Goal: Task Accomplishment & Management: Use online tool/utility

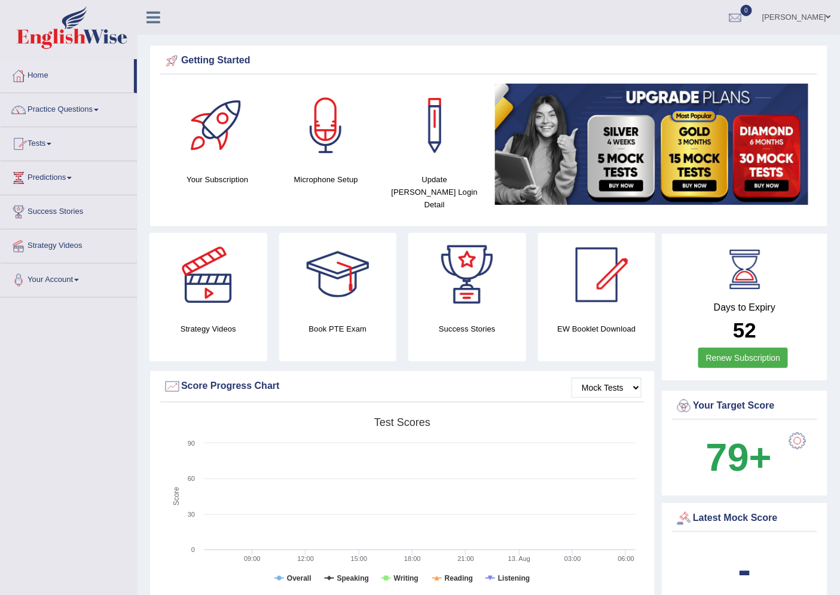
click at [52, 146] on link "Tests" at bounding box center [69, 142] width 136 height 30
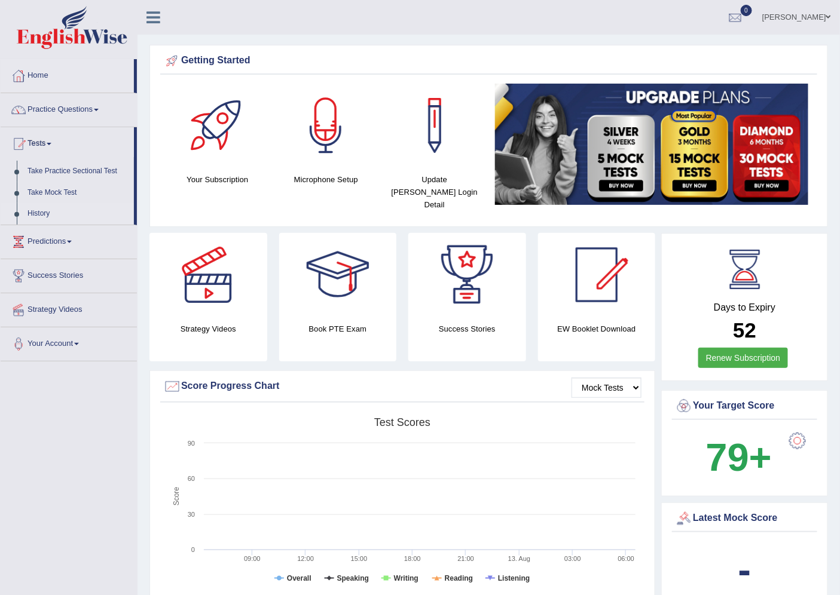
click at [30, 213] on link "History" at bounding box center [78, 214] width 112 height 22
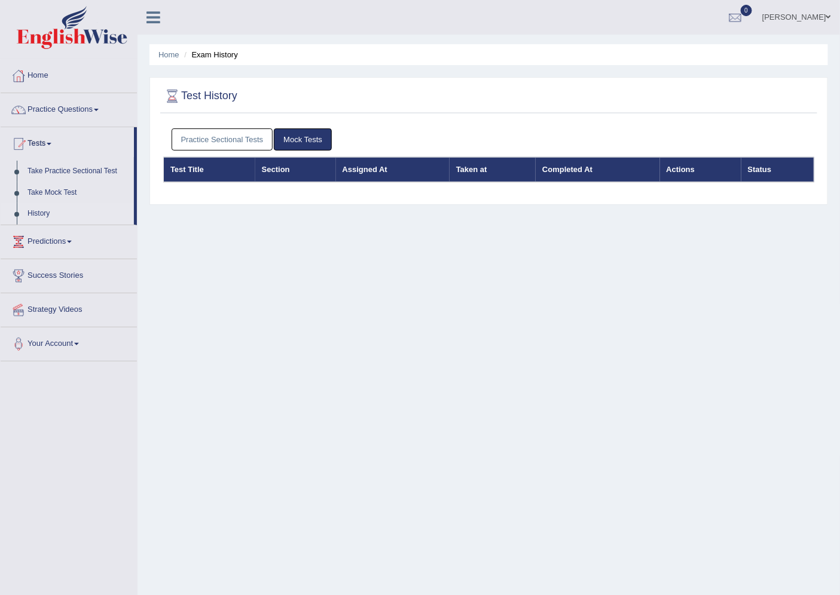
click at [233, 133] on link "Practice Sectional Tests" at bounding box center [223, 140] width 102 height 22
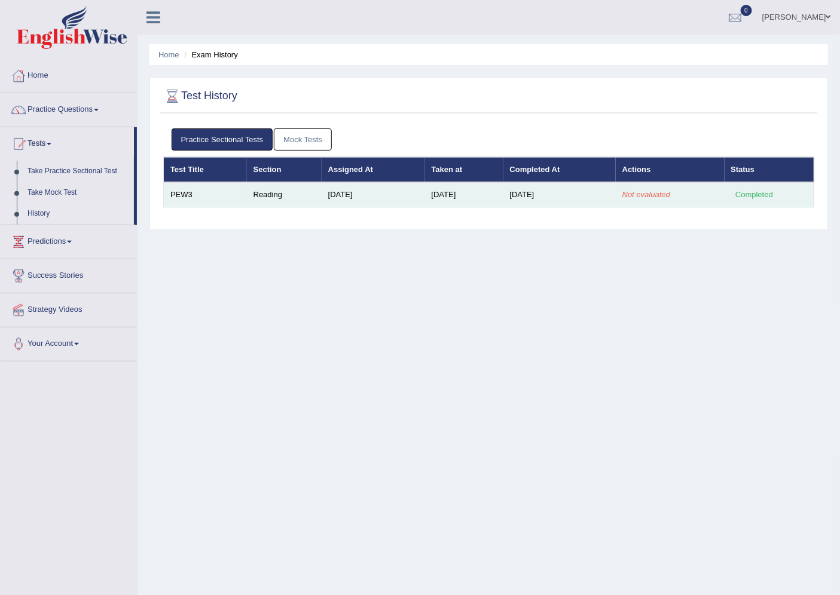
click at [291, 199] on td "Reading" at bounding box center [284, 194] width 75 height 25
click at [742, 194] on div "Completed" at bounding box center [754, 195] width 47 height 13
click at [552, 197] on td "[DATE]" at bounding box center [559, 194] width 112 height 25
click at [449, 197] on td "[DATE]" at bounding box center [464, 194] width 78 height 25
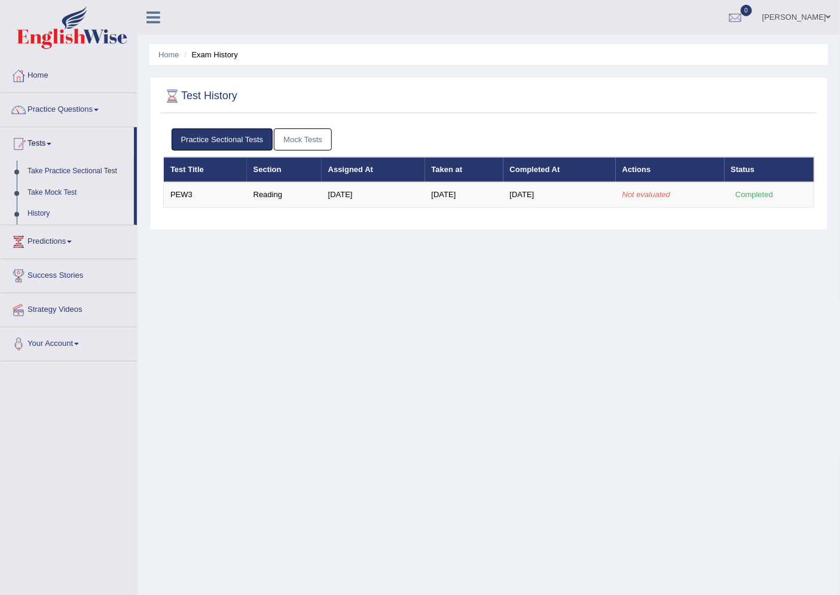
click at [234, 135] on link "Practice Sectional Tests" at bounding box center [223, 140] width 102 height 22
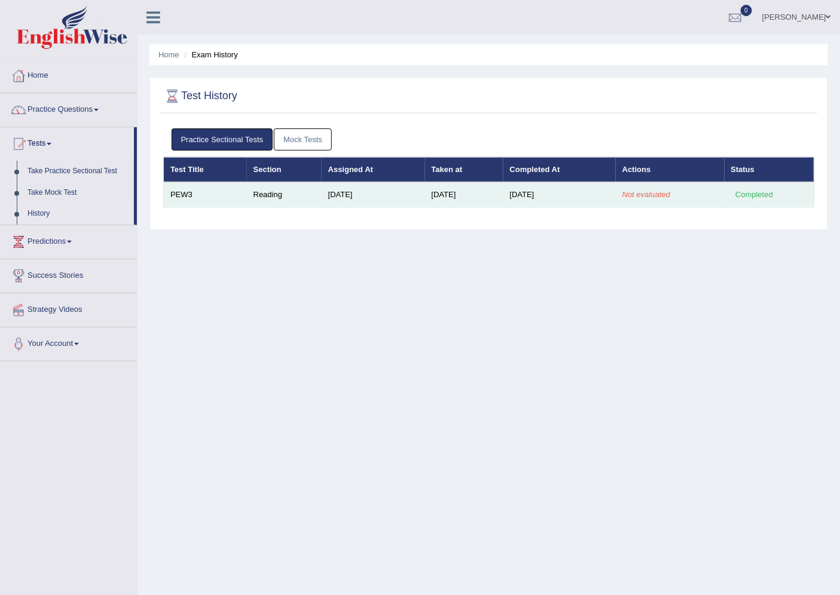
click at [216, 191] on td "PEW3" at bounding box center [205, 194] width 83 height 25
click at [322, 198] on td "[DATE]" at bounding box center [373, 194] width 103 height 25
click at [454, 198] on td "Aug 13, 2025" at bounding box center [464, 194] width 78 height 25
click at [528, 198] on td "Aug 13, 2025" at bounding box center [559, 194] width 112 height 25
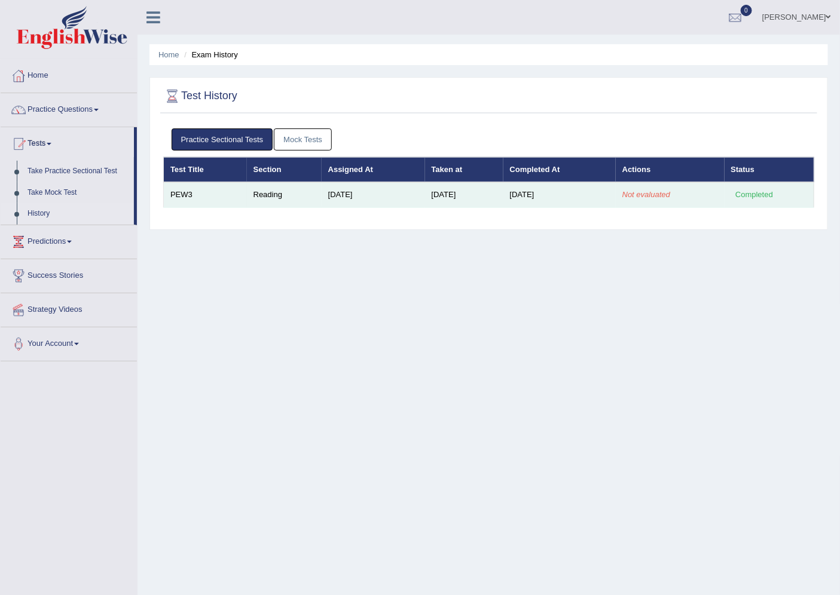
click at [631, 196] on em "Not evaluated" at bounding box center [646, 194] width 48 height 9
click at [675, 195] on td "Not evaluated" at bounding box center [670, 194] width 109 height 25
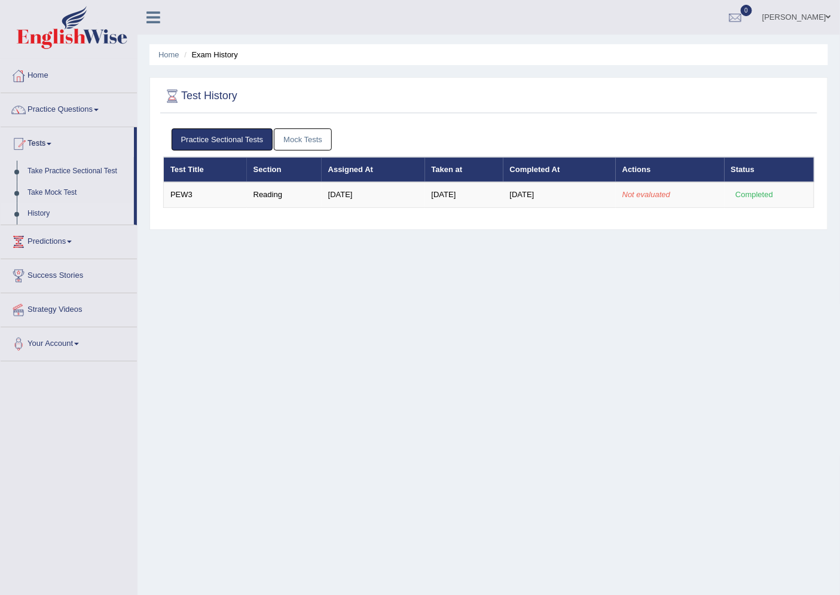
click at [63, 108] on link "Practice Questions" at bounding box center [69, 108] width 136 height 30
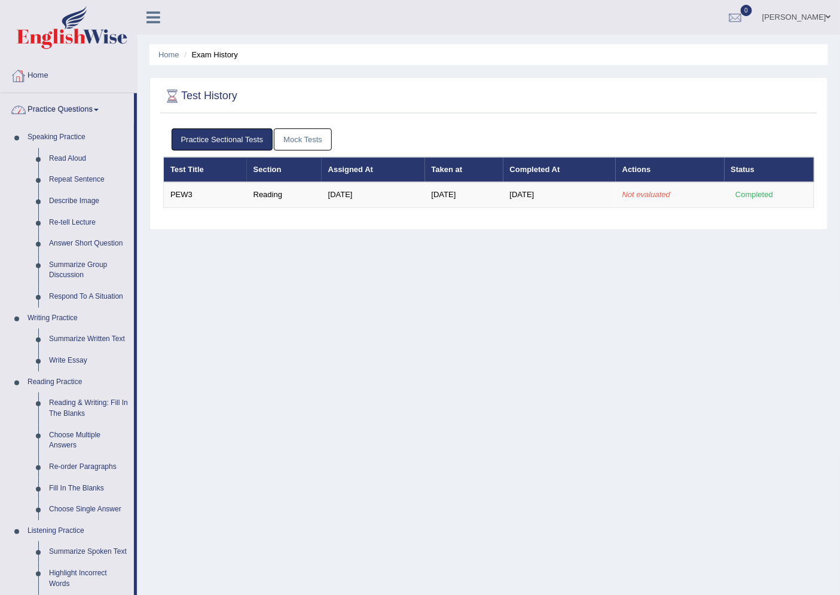
click at [85, 106] on link "Practice Questions" at bounding box center [67, 108] width 133 height 30
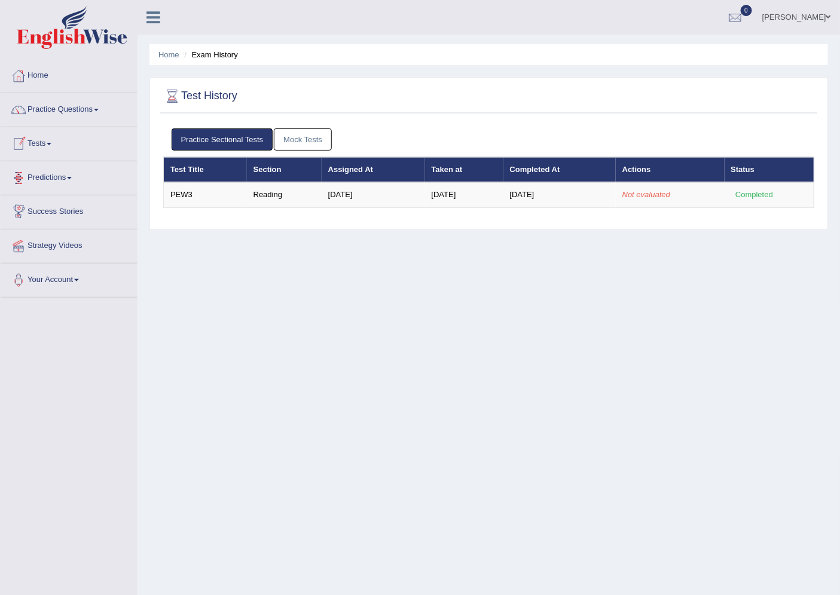
click at [55, 179] on link "Predictions" at bounding box center [69, 176] width 136 height 30
click at [49, 202] on link "Latest Predictions" at bounding box center [78, 206] width 112 height 22
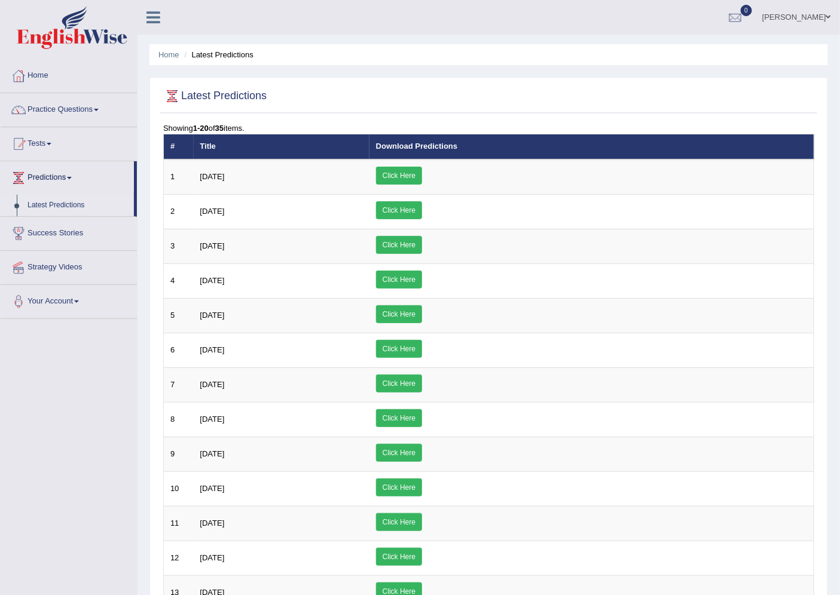
click at [58, 178] on link "Predictions" at bounding box center [67, 176] width 133 height 30
click at [48, 142] on link "Tests" at bounding box center [69, 142] width 136 height 30
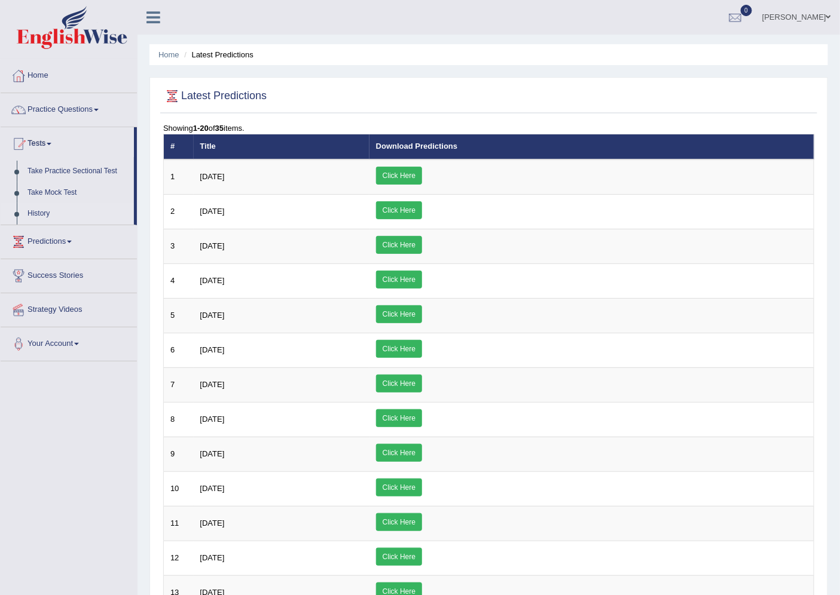
click at [41, 212] on link "History" at bounding box center [78, 214] width 112 height 22
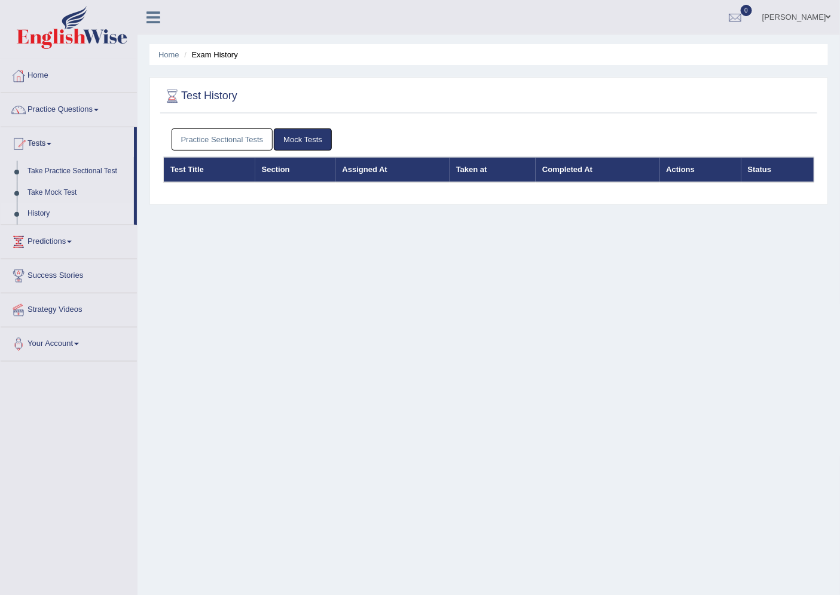
click at [238, 134] on link "Practice Sectional Tests" at bounding box center [223, 140] width 102 height 22
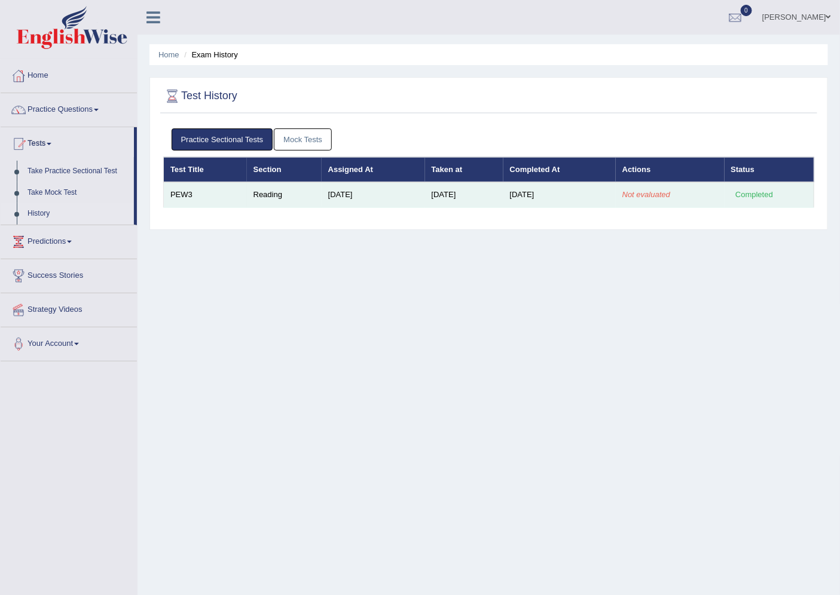
click at [570, 196] on td "[DATE]" at bounding box center [559, 194] width 112 height 25
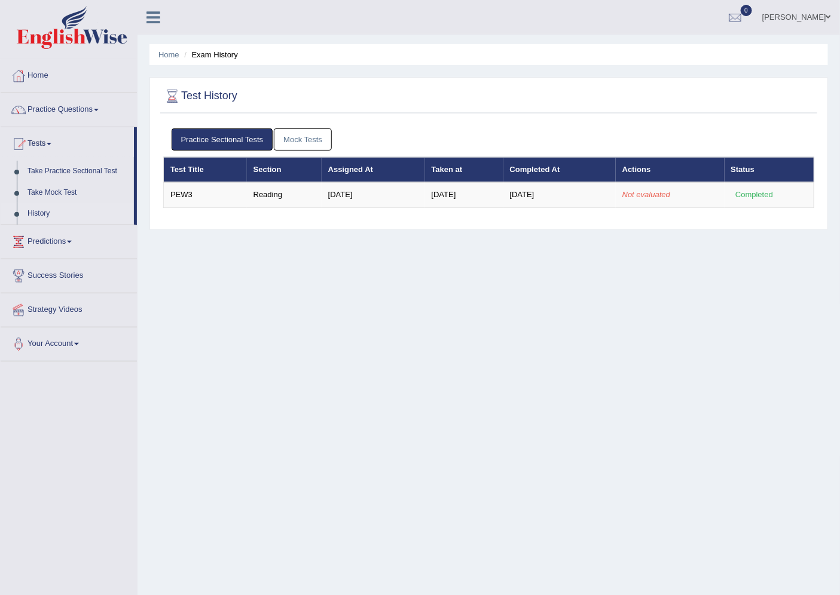
click at [233, 139] on link "Practice Sectional Tests" at bounding box center [223, 140] width 102 height 22
click at [308, 134] on link "Mock Tests" at bounding box center [303, 140] width 58 height 22
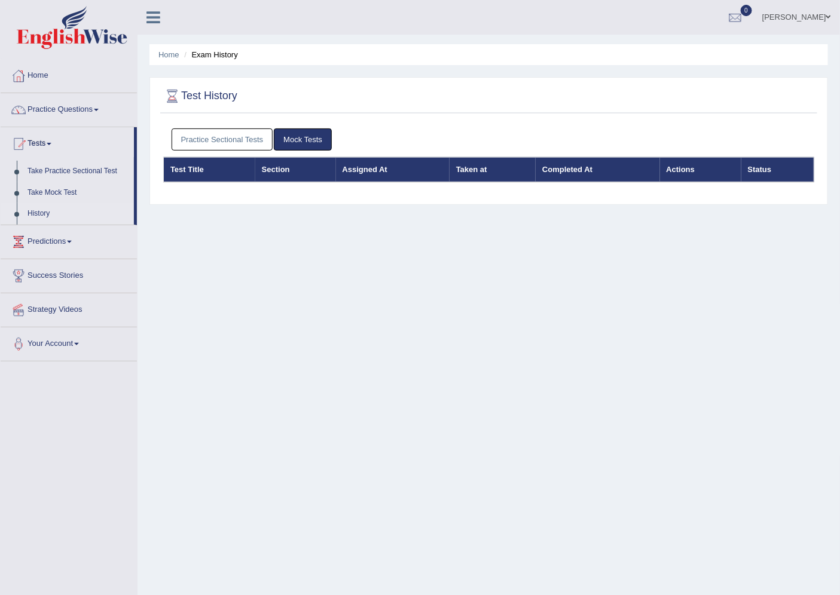
click at [399, 197] on div "Practice Sectional Tests Mock Tests Test Title Section Assigned At Taken at Com…" at bounding box center [488, 161] width 657 height 76
click at [220, 134] on link "Practice Sectional Tests" at bounding box center [223, 140] width 102 height 22
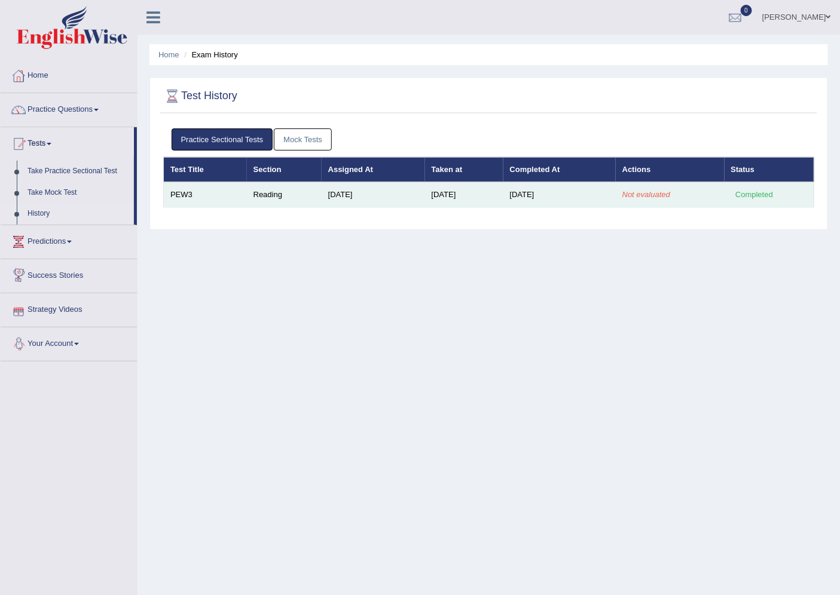
click at [311, 196] on td "Reading" at bounding box center [284, 194] width 75 height 25
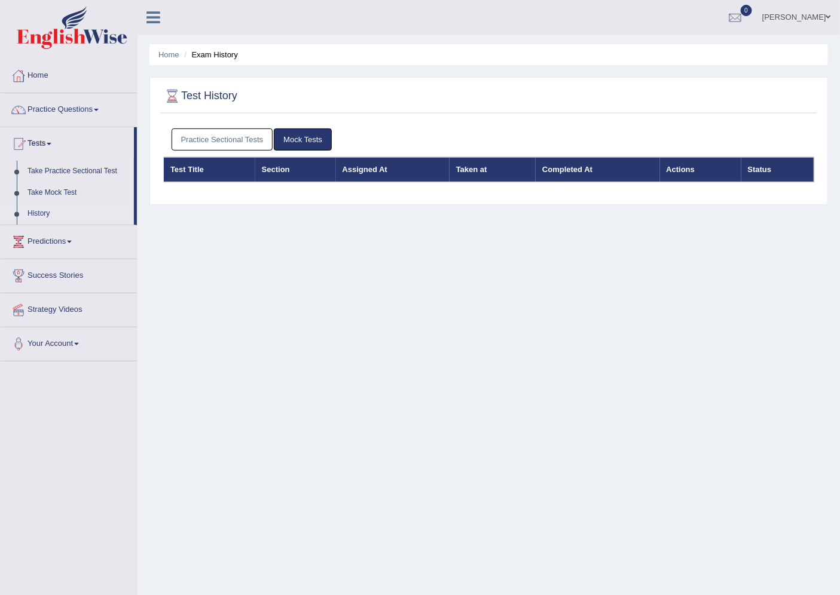
click at [215, 140] on link "Practice Sectional Tests" at bounding box center [223, 140] width 102 height 22
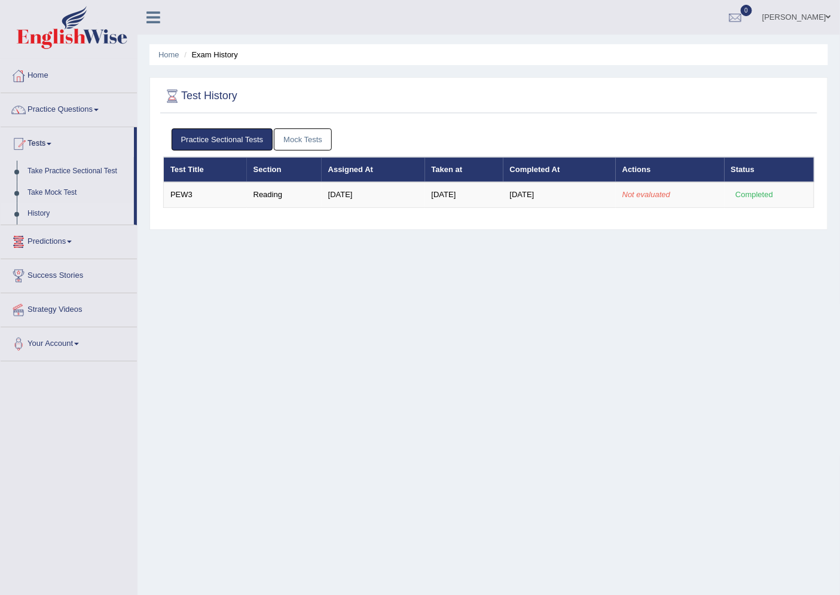
click at [32, 218] on link "History" at bounding box center [78, 214] width 112 height 22
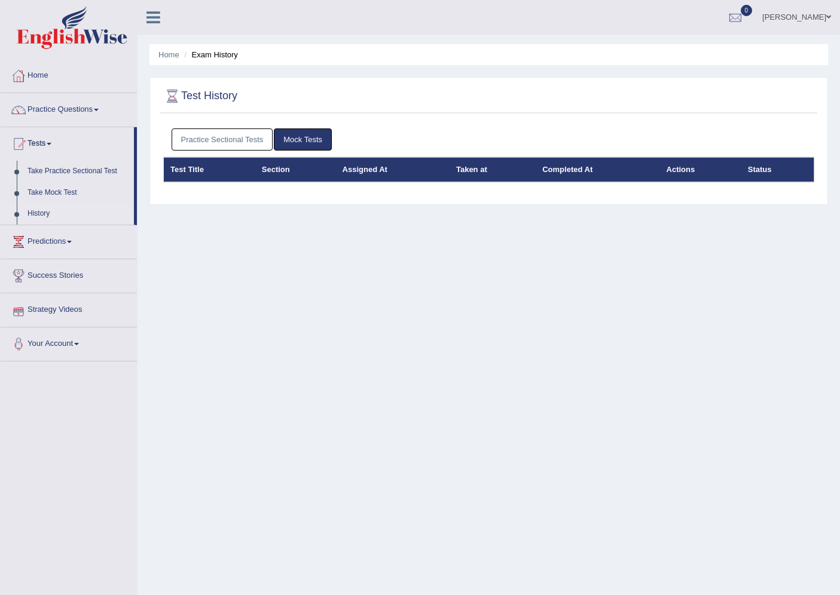
click at [213, 140] on link "Practice Sectional Tests" at bounding box center [223, 140] width 102 height 22
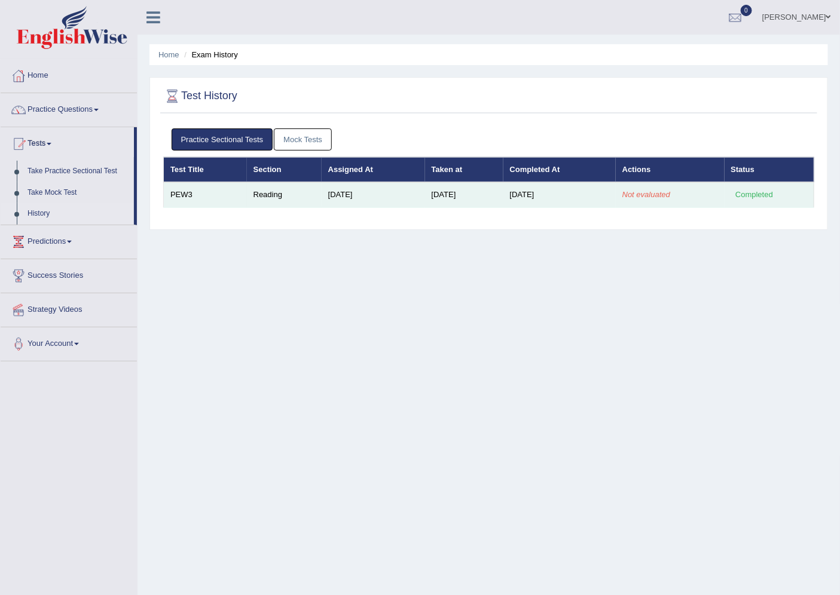
click at [464, 204] on td "[DATE]" at bounding box center [464, 194] width 78 height 25
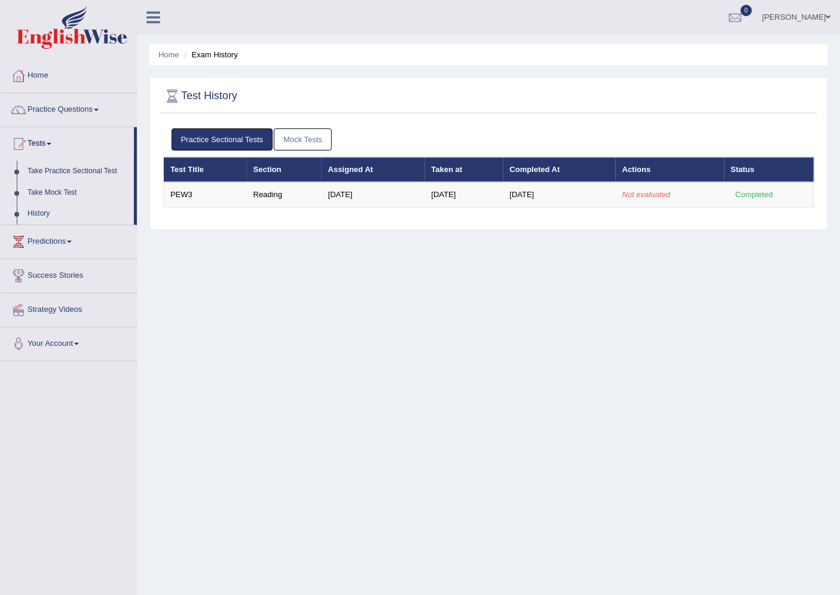
click at [293, 134] on link "Mock Tests" at bounding box center [303, 140] width 58 height 22
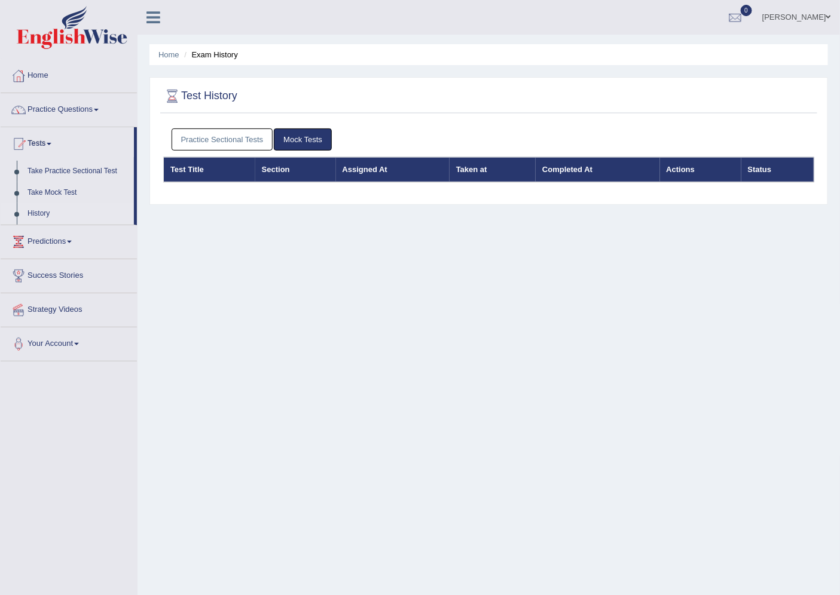
click at [244, 145] on link "Practice Sectional Tests" at bounding box center [223, 140] width 102 height 22
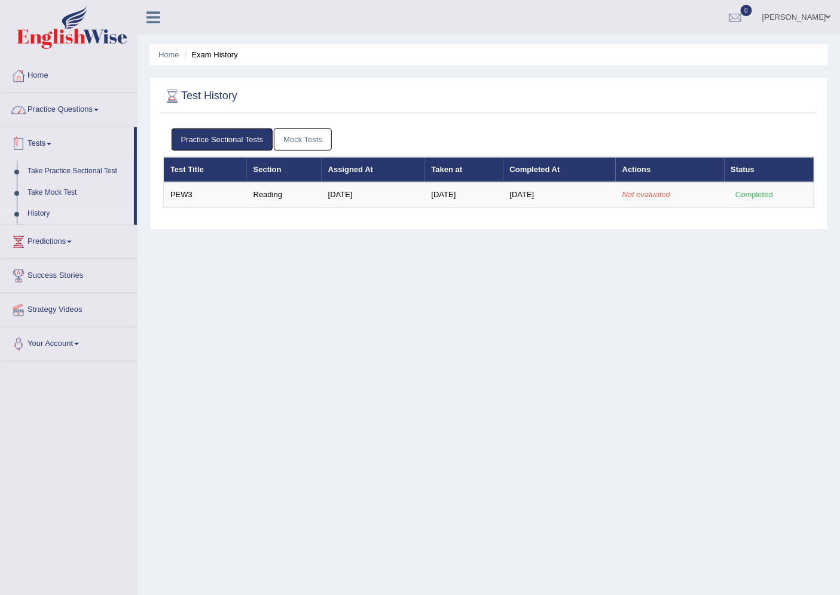
click at [74, 112] on link "Practice Questions" at bounding box center [69, 108] width 136 height 30
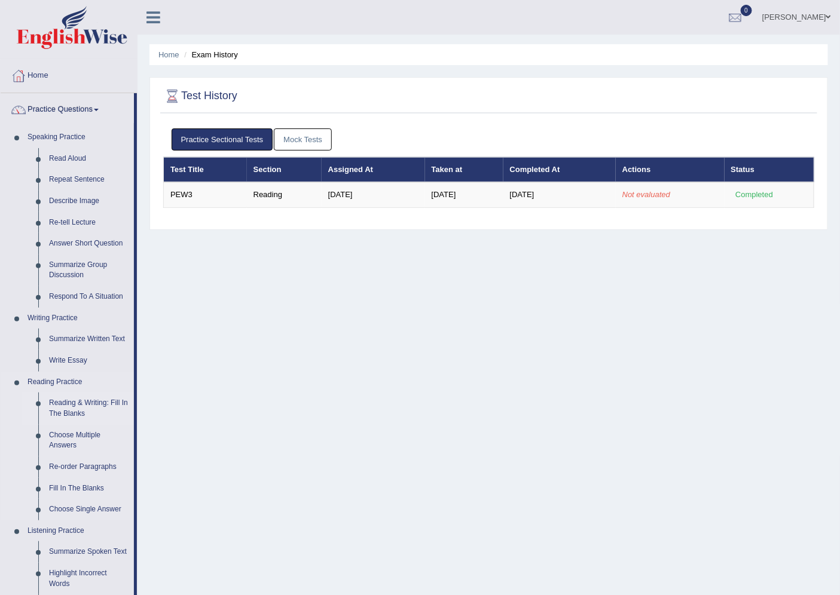
click at [74, 402] on link "Reading & Writing: Fill In The Blanks" at bounding box center [89, 409] width 90 height 32
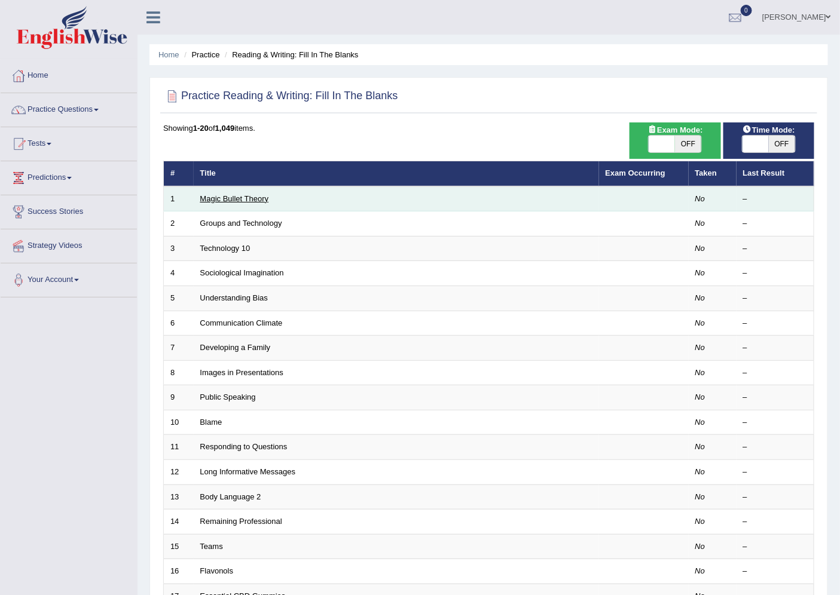
click at [232, 201] on link "Magic Bullet Theory" at bounding box center [234, 198] width 69 height 9
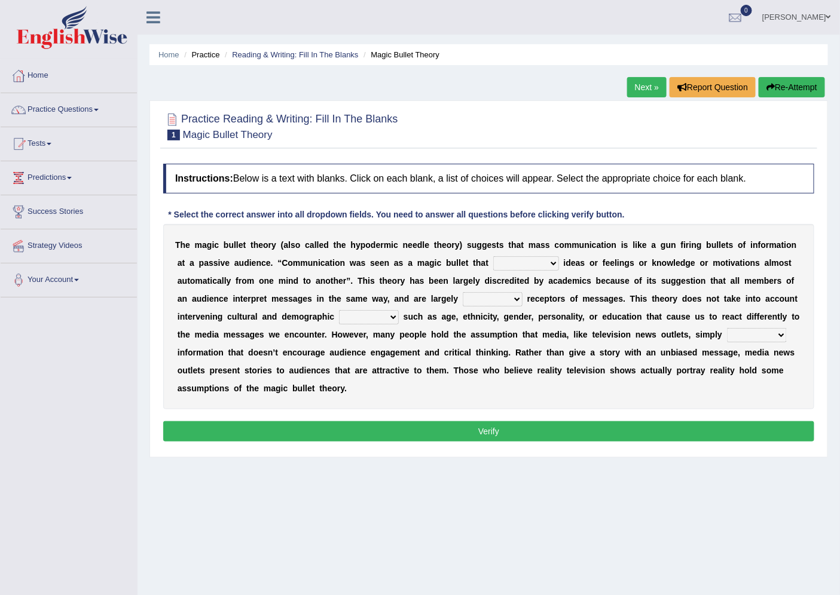
click at [149, 19] on icon at bounding box center [153, 18] width 14 height 16
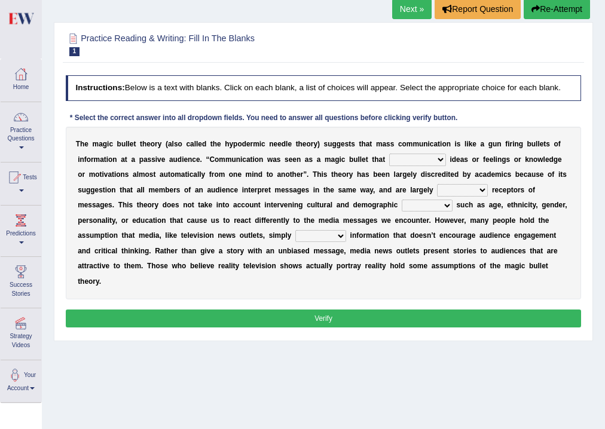
scroll to position [96, 0]
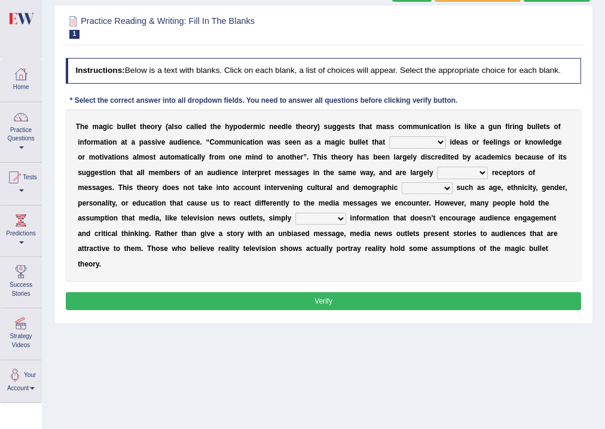
click at [438, 140] on select "transported translated transferred transformed" at bounding box center [417, 142] width 57 height 12
select select "transformed"
click at [389, 136] on select "transported translated transferred transformed" at bounding box center [417, 142] width 57 height 12
click at [19, 136] on link "Practice Questions" at bounding box center [21, 130] width 41 height 56
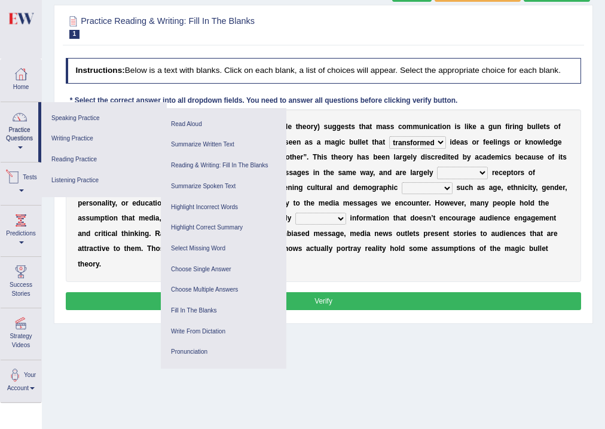
click at [14, 189] on link "Tests" at bounding box center [21, 182] width 41 height 39
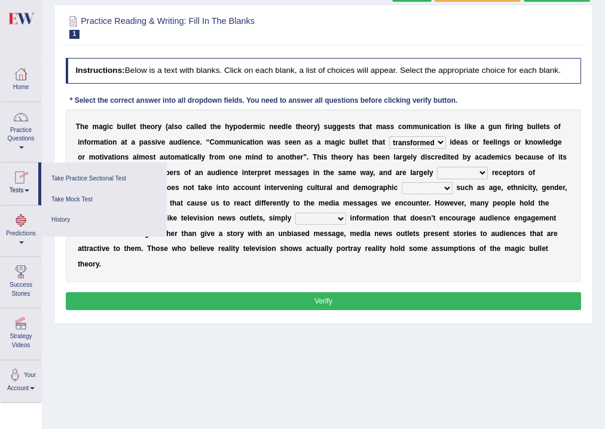
click at [19, 231] on link "Predictions" at bounding box center [21, 229] width 41 height 47
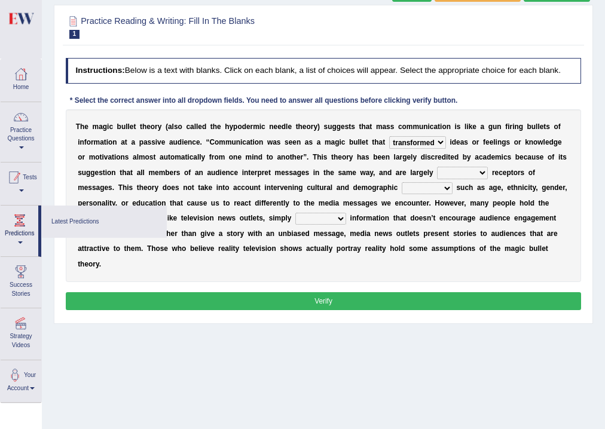
click at [29, 186] on link "Tests" at bounding box center [21, 182] width 41 height 39
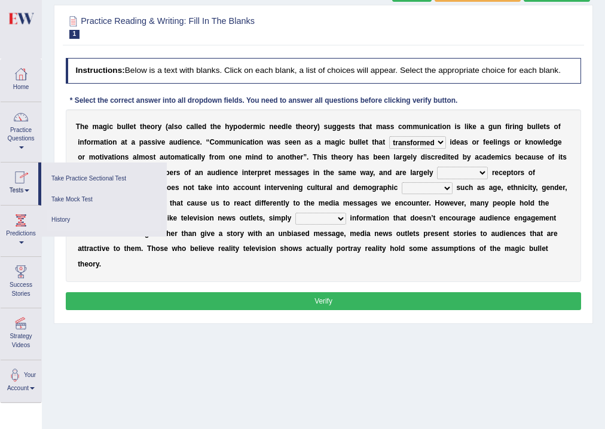
click at [62, 221] on link "History" at bounding box center [104, 220] width 114 height 21
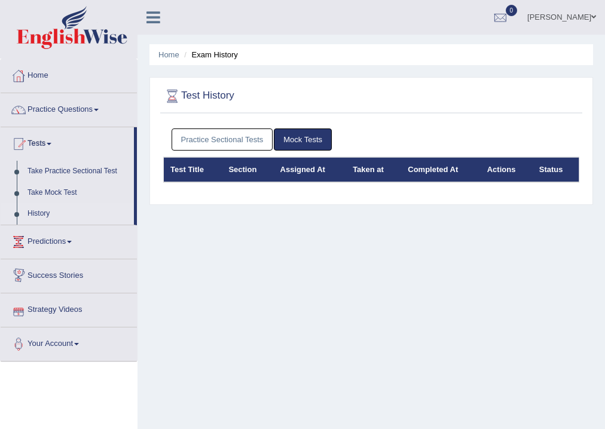
click at [228, 130] on link "Practice Sectional Tests" at bounding box center [223, 140] width 102 height 22
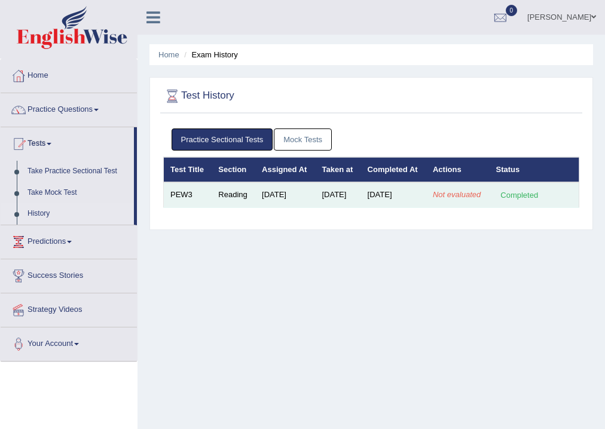
click at [370, 207] on td "Aug 13, 2025" at bounding box center [393, 194] width 65 height 25
click at [491, 207] on td "Completed" at bounding box center [535, 194] width 90 height 25
click at [277, 207] on td "[DATE]" at bounding box center [285, 194] width 60 height 25
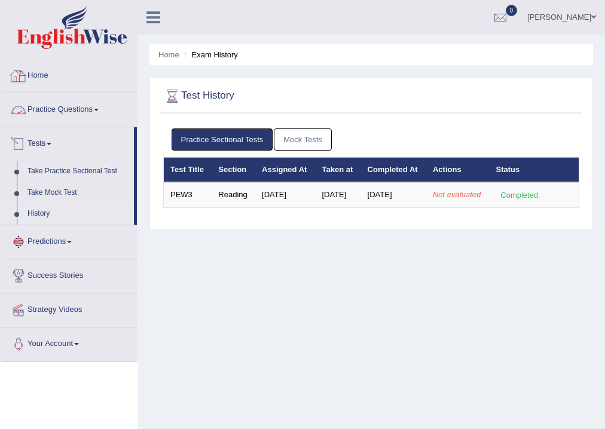
click at [68, 109] on link "Practice Questions" at bounding box center [69, 108] width 136 height 30
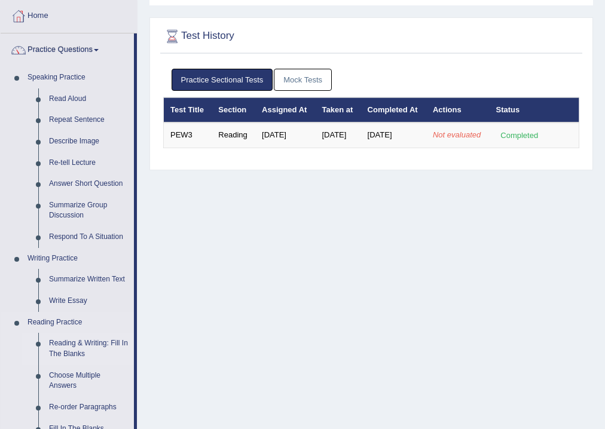
scroll to position [143, 0]
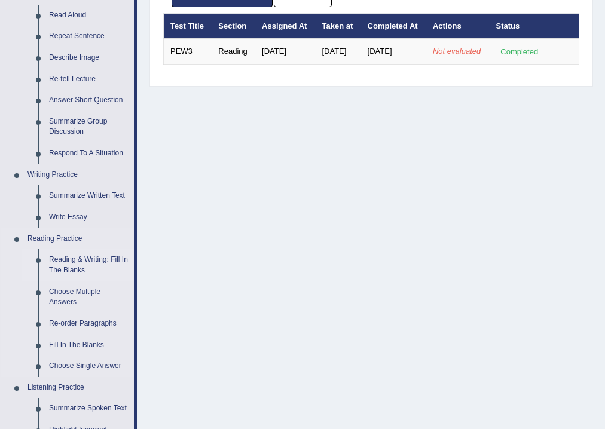
click at [75, 263] on link "Reading & Writing: Fill In The Blanks" at bounding box center [89, 265] width 90 height 32
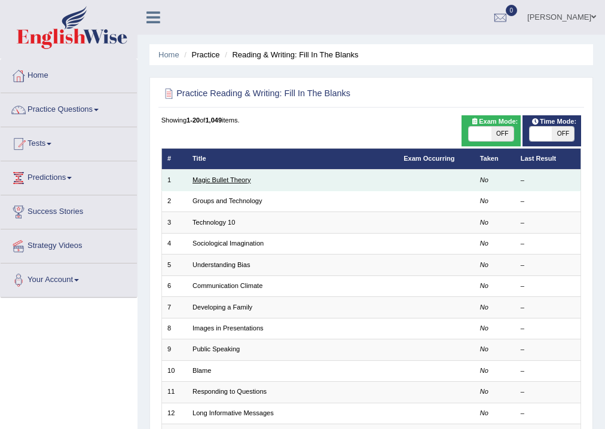
click at [198, 183] on link "Magic Bullet Theory" at bounding box center [221, 179] width 58 height 7
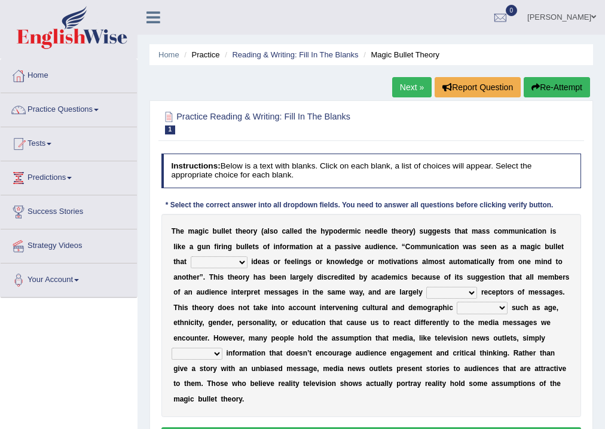
click at [234, 261] on select "transported translated transferred transformed" at bounding box center [219, 262] width 57 height 12
select select "transformed"
click at [191, 256] on select "transported translated transferred transformed" at bounding box center [219, 262] width 57 height 12
click at [464, 292] on select "negative active positive passive" at bounding box center [451, 293] width 51 height 12
select select "positive"
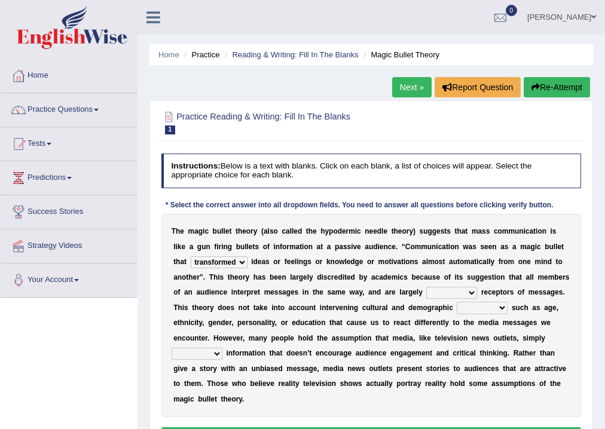
click at [426, 287] on select "negative active positive passive" at bounding box center [451, 293] width 51 height 12
click at [502, 306] on select "variables varies varieties variations" at bounding box center [482, 308] width 51 height 12
click at [457, 302] on select "variables varies varieties variations" at bounding box center [482, 308] width 51 height 12
click at [495, 303] on select "variables varies varieties variations" at bounding box center [482, 308] width 51 height 12
select select "variations"
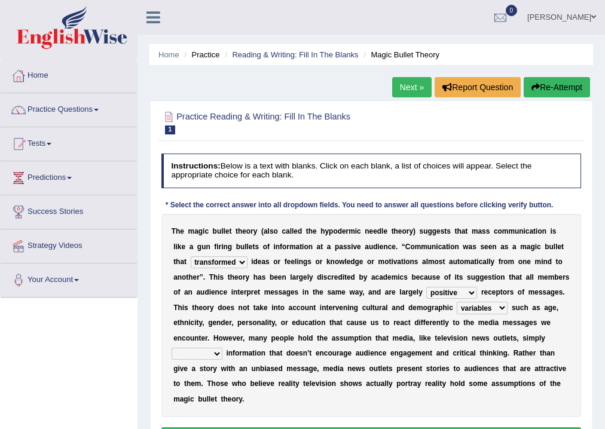
click at [457, 302] on select "variables varies varieties variations" at bounding box center [482, 308] width 51 height 12
click at [213, 354] on select "respond resume release request" at bounding box center [197, 354] width 51 height 12
select select "release"
click at [172, 348] on select "respond resume release request" at bounding box center [197, 354] width 51 height 12
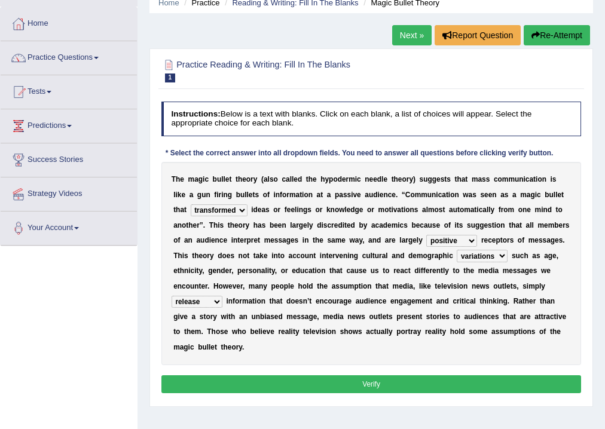
scroll to position [143, 0]
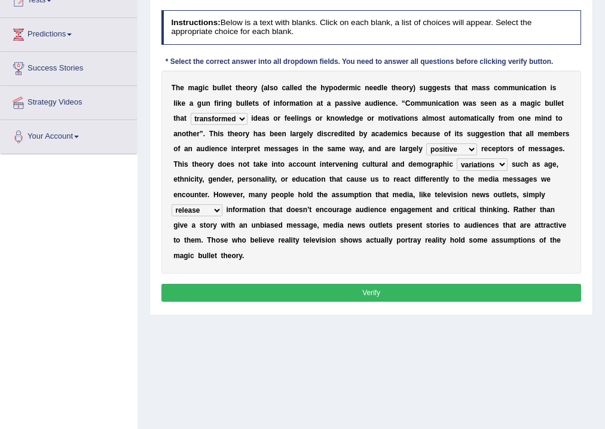
click at [387, 289] on button "Verify" at bounding box center [371, 292] width 420 height 17
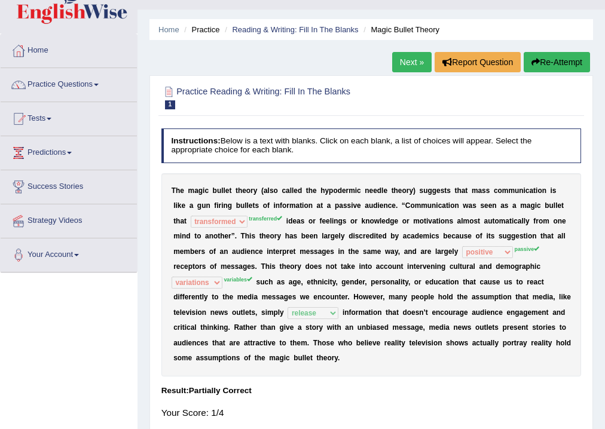
scroll to position [48, 0]
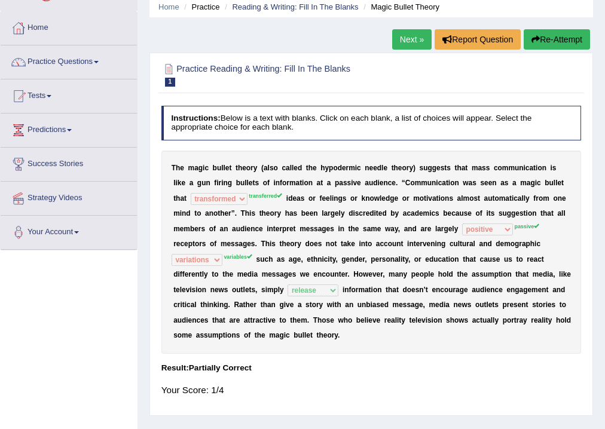
click at [406, 42] on link "Next »" at bounding box center [411, 39] width 39 height 20
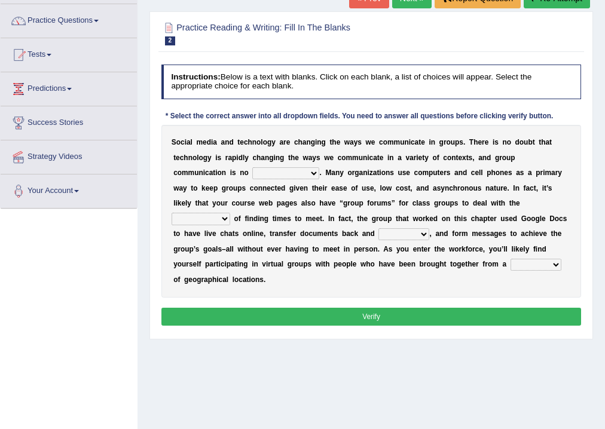
scroll to position [96, 0]
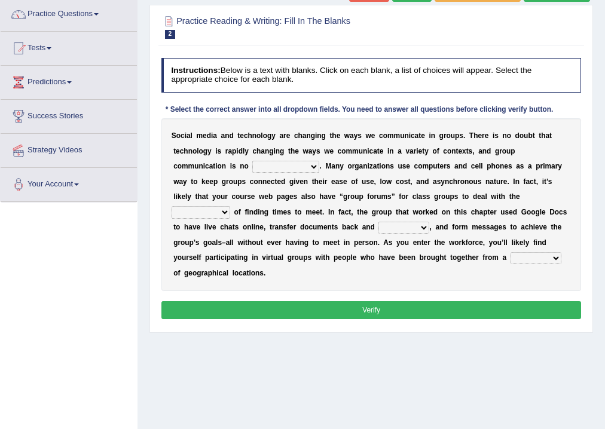
click at [308, 170] on select "exception exemplification extradition excursion" at bounding box center [285, 167] width 67 height 12
select select "exemplification"
click at [252, 161] on select "exception exemplification extradition excursion" at bounding box center [285, 167] width 67 height 12
click at [224, 213] on select "localities liabilities complexities causalities" at bounding box center [201, 212] width 59 height 12
select select "complexities"
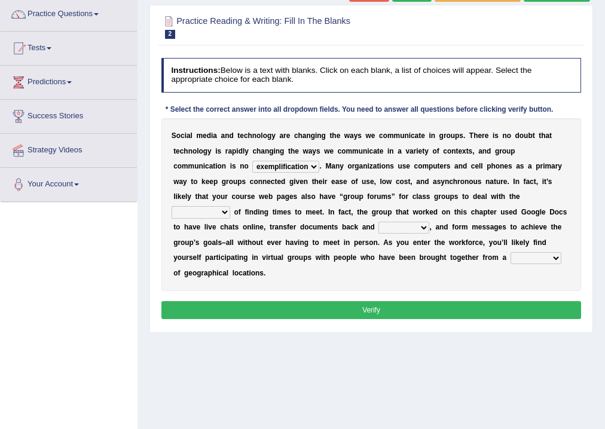
click at [172, 206] on select "localities liabilities complexities causalities" at bounding box center [201, 212] width 59 height 12
click at [421, 225] on select "fill forth toward beyond" at bounding box center [403, 228] width 51 height 12
select select "toward"
click at [378, 222] on select "fill forth toward beyond" at bounding box center [403, 228] width 51 height 12
click at [550, 259] on select "form variety kind variation" at bounding box center [535, 258] width 51 height 12
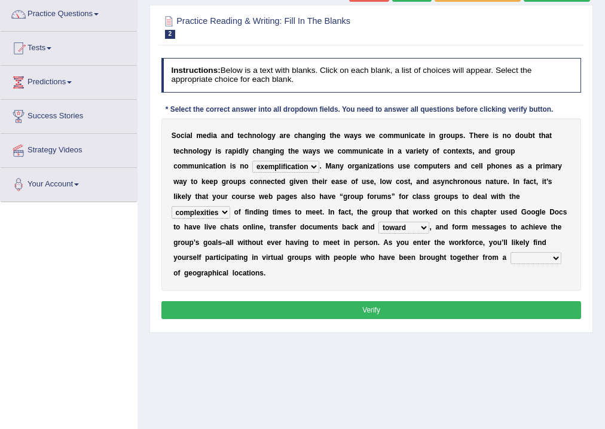
select select "kind"
click at [510, 252] on select "form variety kind variation" at bounding box center [535, 258] width 51 height 12
click at [543, 256] on select "form variety kind variation" at bounding box center [535, 258] width 51 height 12
click at [510, 252] on select "form variety kind variation" at bounding box center [535, 258] width 51 height 12
click at [416, 306] on button "Verify" at bounding box center [371, 309] width 420 height 17
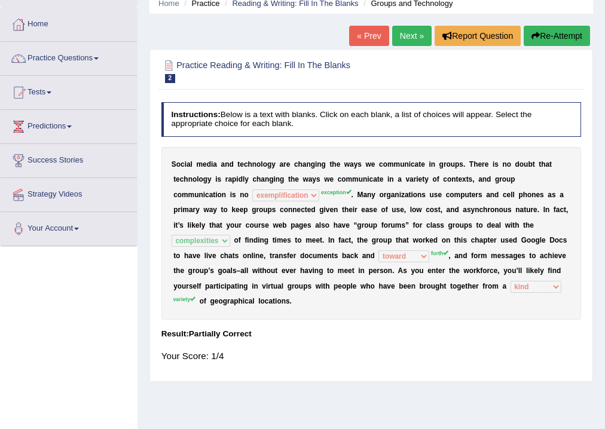
scroll to position [0, 0]
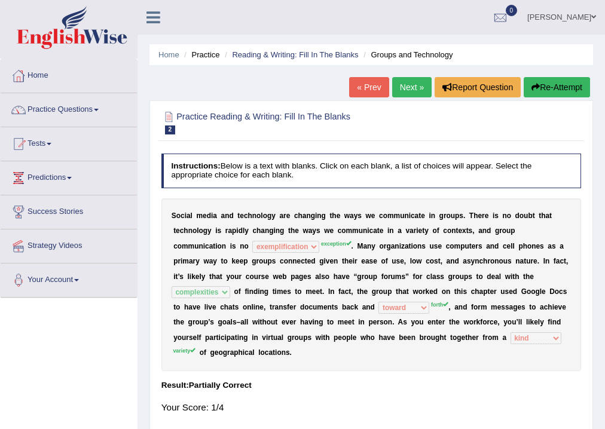
click at [545, 87] on button "Re-Attempt" at bounding box center [557, 87] width 66 height 20
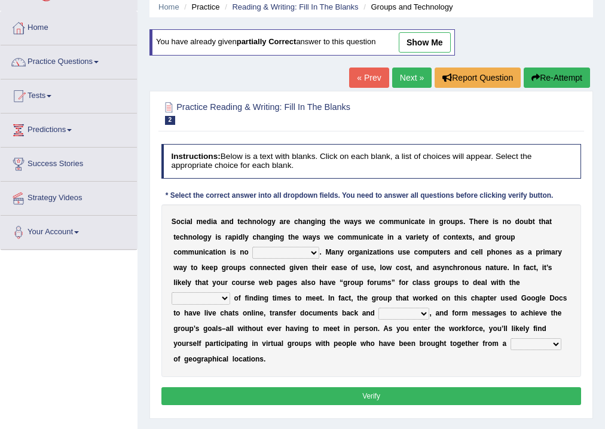
select select "exception"
click at [252, 247] on select "exception exemplification extradition excursion" at bounding box center [285, 253] width 67 height 12
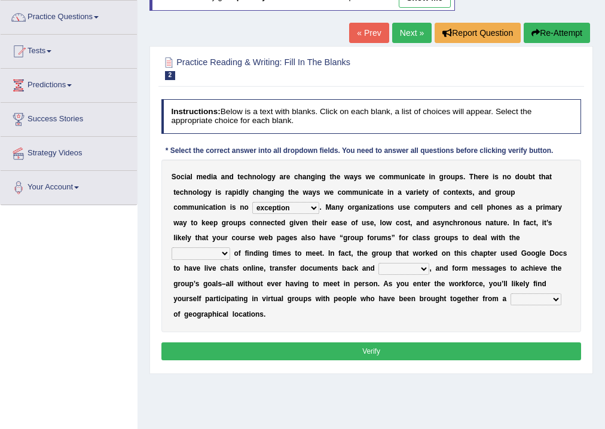
scroll to position [96, 0]
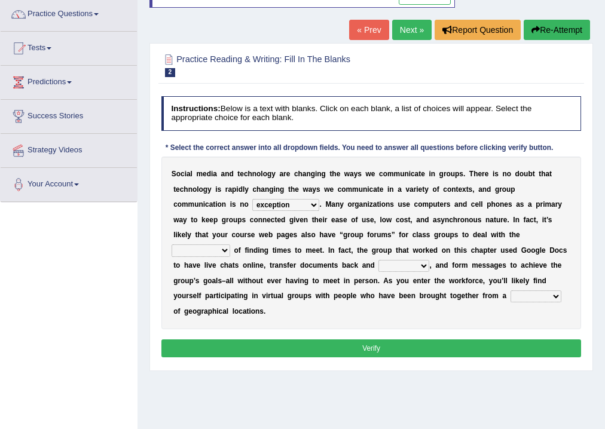
click at [225, 252] on select "localities liabilities complexities causalities" at bounding box center [201, 250] width 59 height 12
select select "complexities"
click at [172, 244] on select "localities liabilities complexities causalities" at bounding box center [201, 250] width 59 height 12
click at [412, 266] on select "fill forth toward beyond" at bounding box center [403, 266] width 51 height 12
select select "forth"
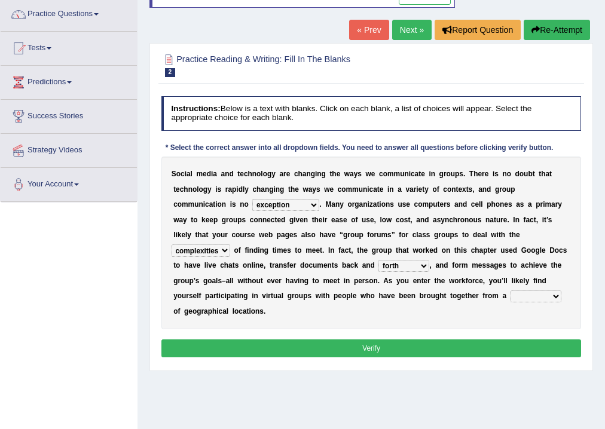
click at [378, 260] on select "fill forth toward beyond" at bounding box center [403, 266] width 51 height 12
click at [555, 290] on select "form variety kind variation" at bounding box center [535, 296] width 51 height 12
select select "variety"
click at [510, 290] on select "form variety kind variation" at bounding box center [535, 296] width 51 height 12
click at [65, 76] on link "Predictions" at bounding box center [69, 81] width 136 height 30
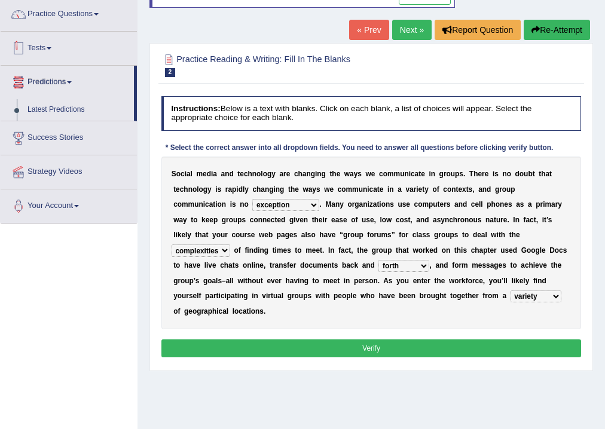
click at [48, 46] on link "Tests" at bounding box center [69, 47] width 136 height 30
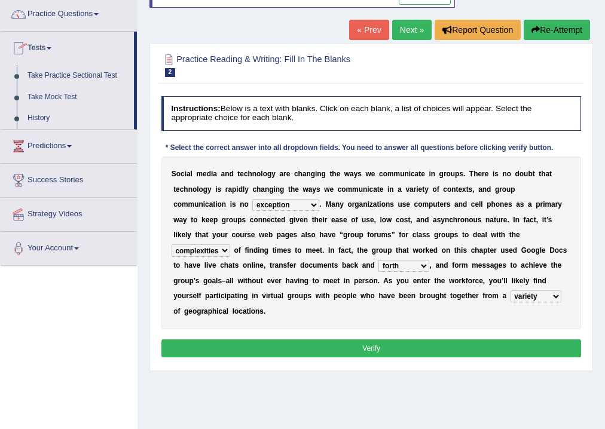
click at [44, 115] on link "History" at bounding box center [78, 119] width 112 height 22
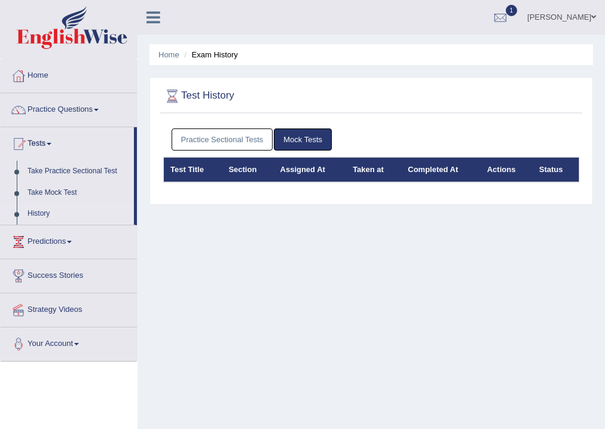
click at [208, 140] on link "Practice Sectional Tests" at bounding box center [223, 140] width 102 height 22
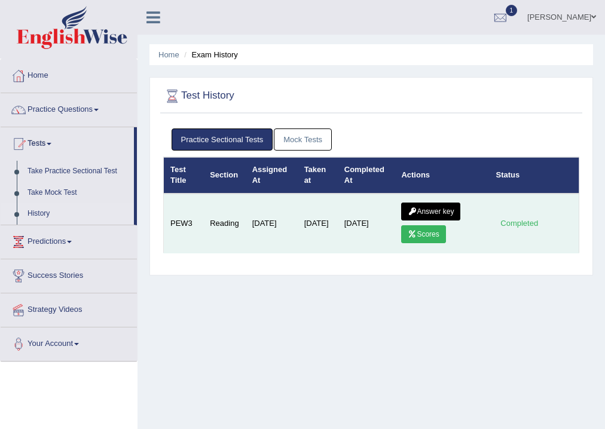
click at [427, 232] on link "Scores" at bounding box center [423, 234] width 44 height 18
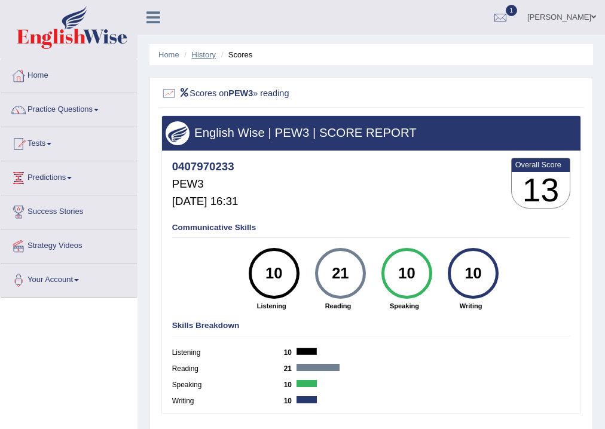
click at [204, 54] on link "History" at bounding box center [204, 54] width 24 height 9
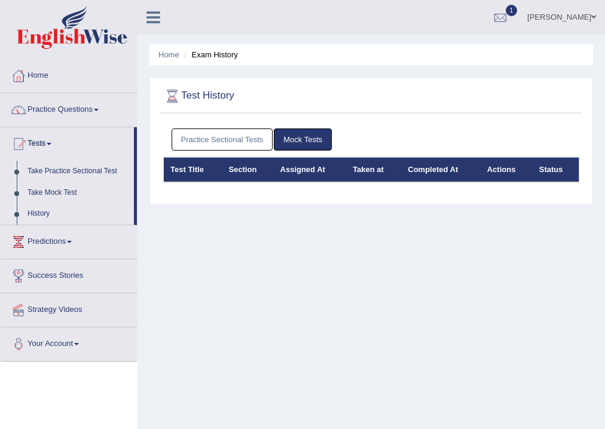
click at [216, 139] on link "Practice Sectional Tests" at bounding box center [223, 140] width 102 height 22
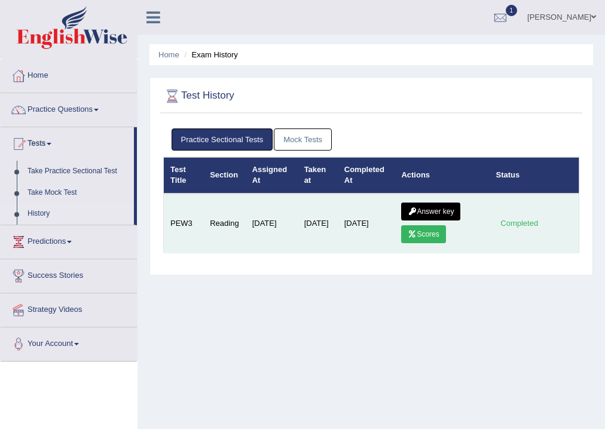
click at [429, 209] on link "Answer key" at bounding box center [430, 212] width 59 height 18
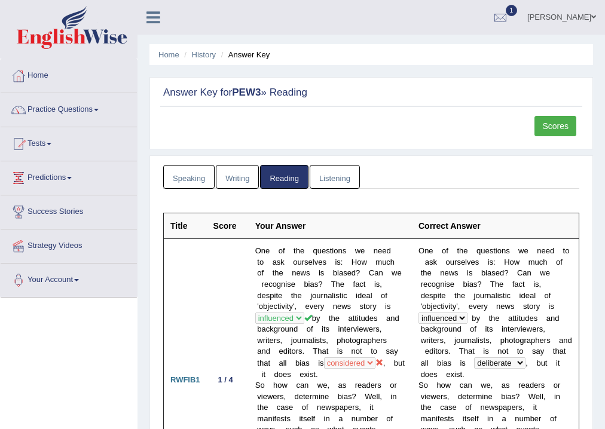
click at [552, 124] on link "Scores" at bounding box center [555, 126] width 42 height 20
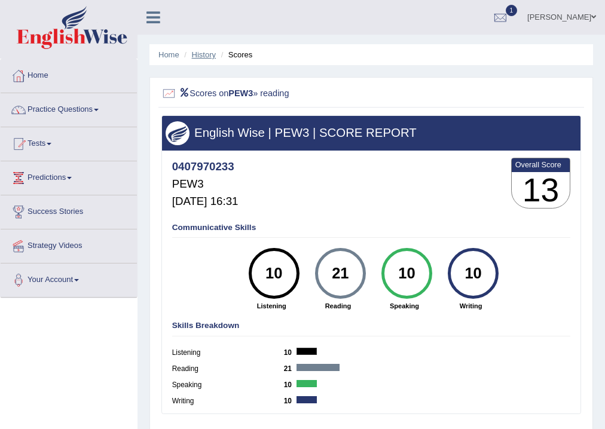
click at [207, 50] on link "History" at bounding box center [204, 54] width 24 height 9
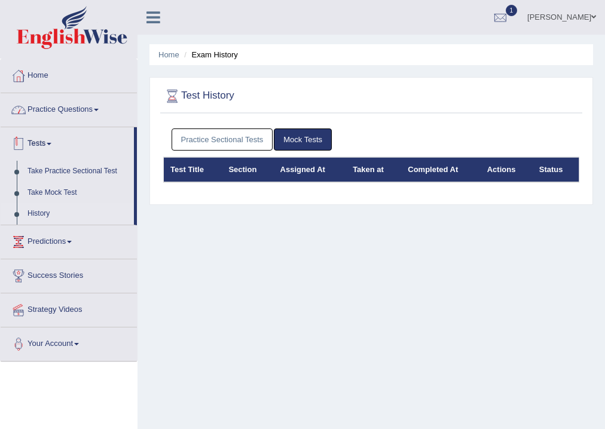
click at [63, 110] on link "Practice Questions" at bounding box center [69, 108] width 136 height 30
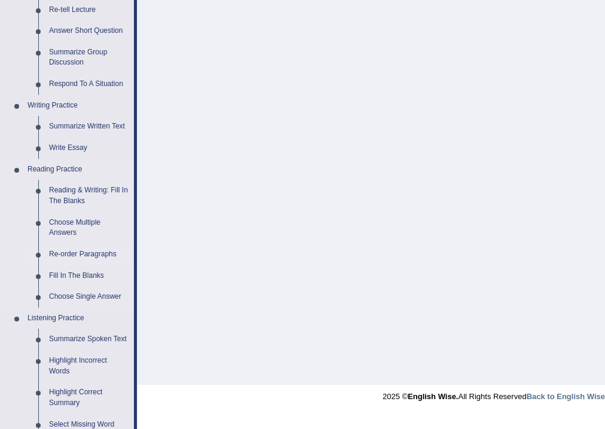
scroll to position [191, 0]
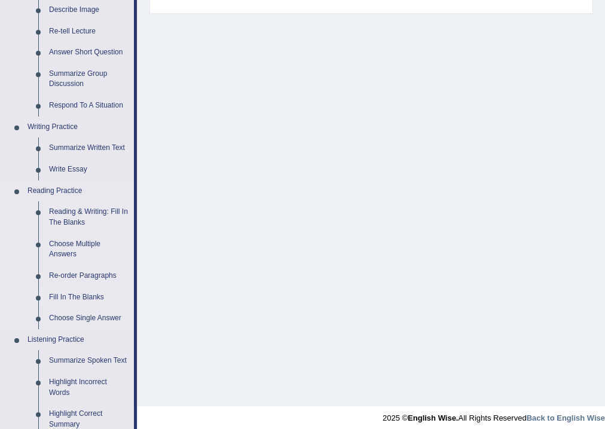
click at [77, 296] on link "Fill In The Blanks" at bounding box center [89, 298] width 90 height 22
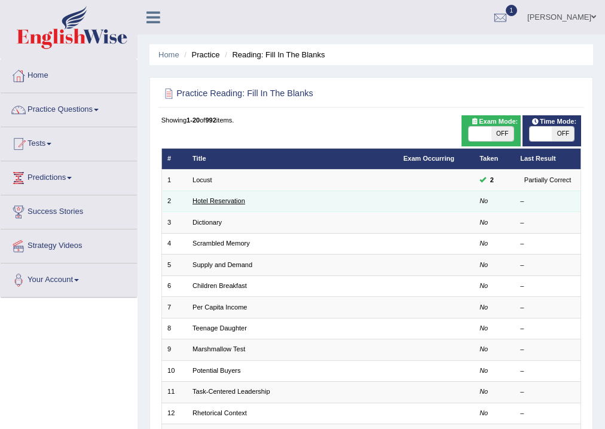
click at [207, 200] on link "Hotel Reservation" at bounding box center [218, 200] width 53 height 7
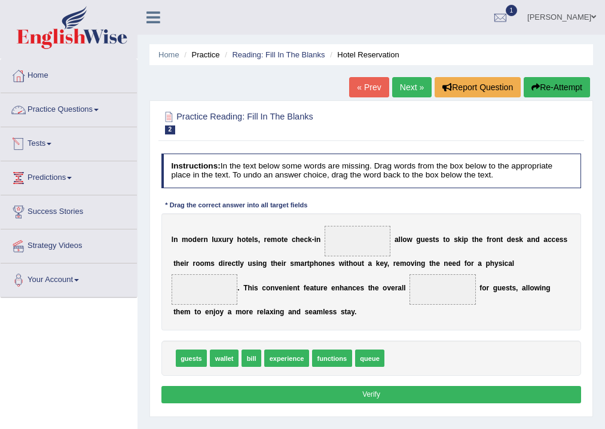
click at [81, 109] on link "Practice Questions" at bounding box center [69, 108] width 136 height 30
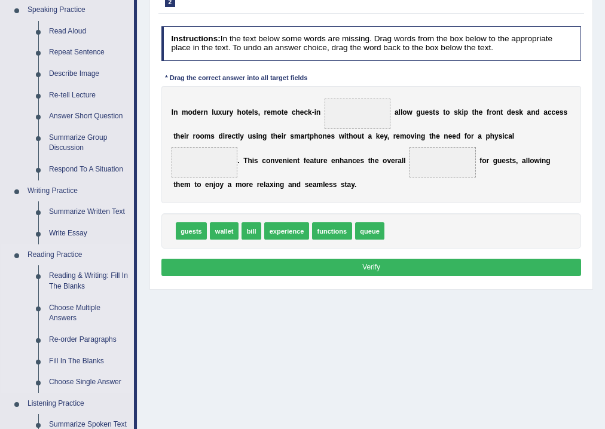
scroll to position [143, 0]
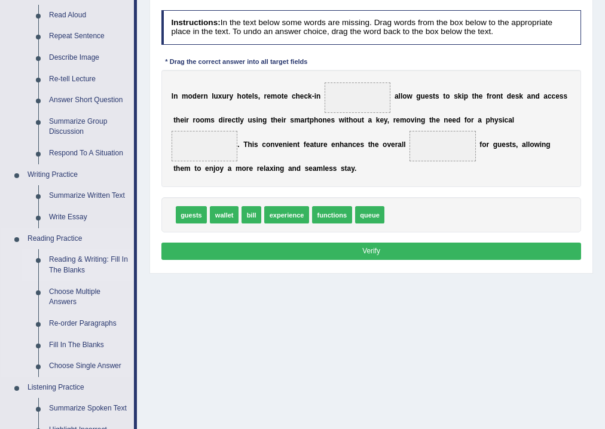
click at [68, 266] on link "Reading & Writing: Fill In The Blanks" at bounding box center [89, 265] width 90 height 32
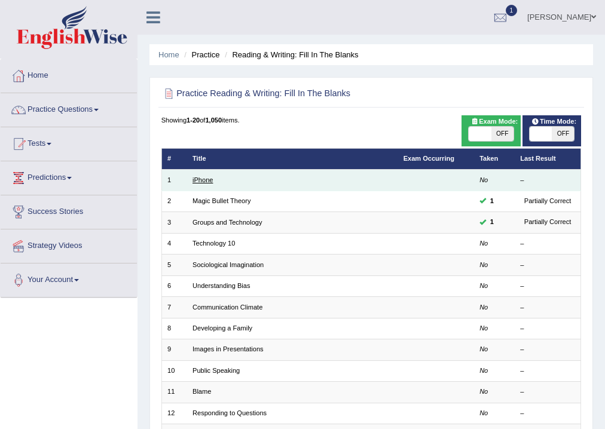
click at [204, 182] on link "iPhone" at bounding box center [202, 179] width 20 height 7
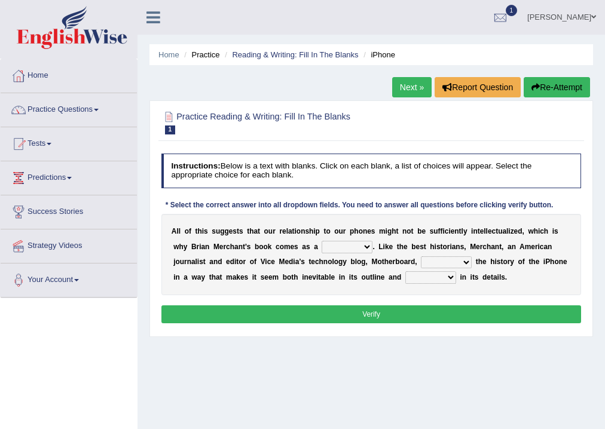
click at [362, 244] on select "privilege relief demotion flash" at bounding box center [347, 247] width 51 height 12
select select "flash"
click at [322, 241] on select "privilege relief demotion flash" at bounding box center [347, 247] width 51 height 12
click at [461, 263] on select "enriches unpacks detours contorts" at bounding box center [446, 262] width 51 height 12
select select "unpacks"
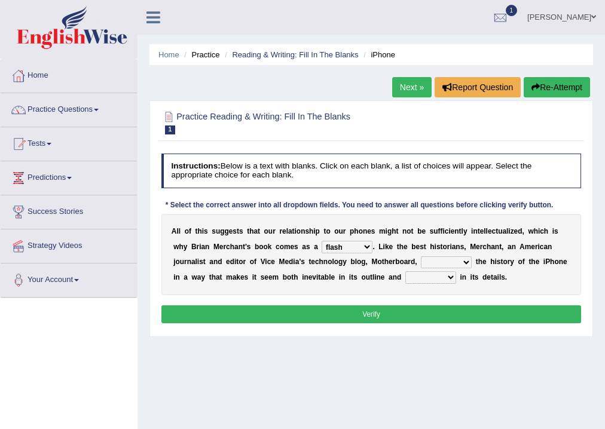
click at [421, 256] on select "enriches unpacks detours contorts" at bounding box center [446, 262] width 51 height 12
click at [453, 278] on select "surprises surprised surprising surprise" at bounding box center [430, 277] width 51 height 12
select select "surprising"
click at [405, 271] on select "surprises surprised surprising surprise" at bounding box center [430, 277] width 51 height 12
click at [392, 312] on button "Verify" at bounding box center [371, 313] width 420 height 17
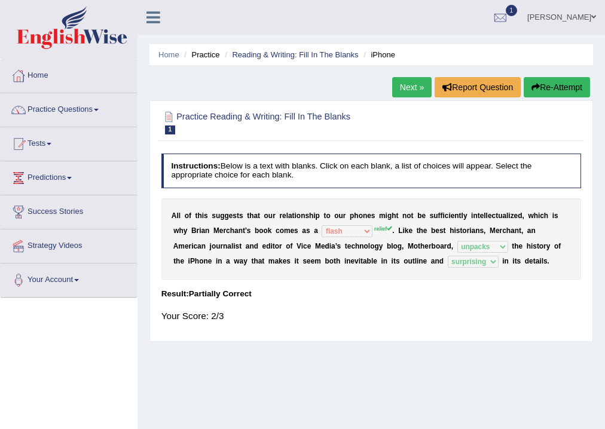
click at [399, 89] on link "Next »" at bounding box center [411, 87] width 39 height 20
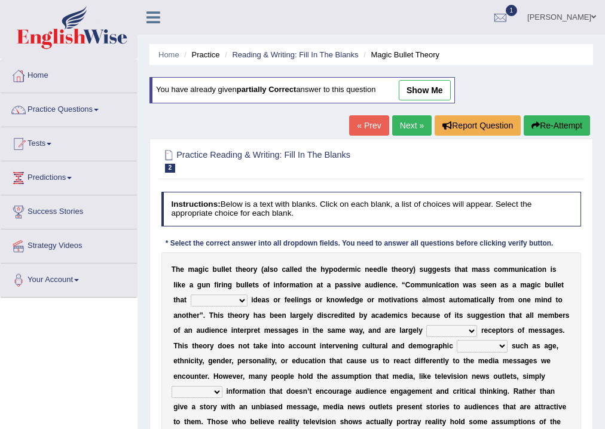
click at [153, 22] on icon at bounding box center [153, 18] width 14 height 16
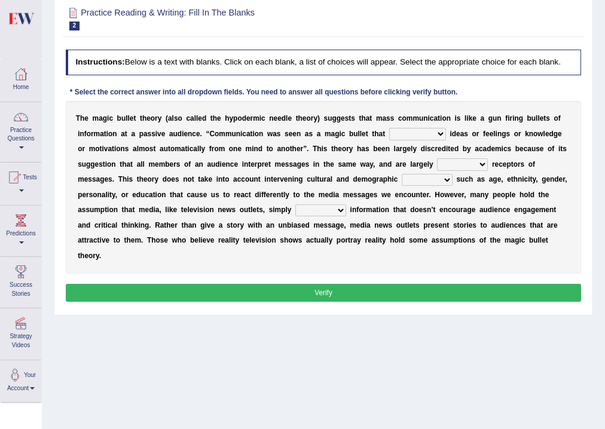
scroll to position [143, 0]
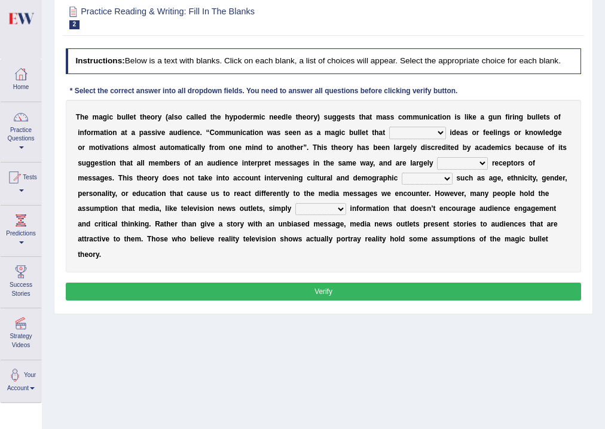
click at [440, 130] on select "transported translated transferred transformed" at bounding box center [417, 133] width 57 height 12
select select "transferred"
click at [389, 127] on select "transported translated transferred transformed" at bounding box center [417, 133] width 57 height 12
click at [476, 163] on select "negative active positive passive" at bounding box center [462, 163] width 51 height 12
select select "passive"
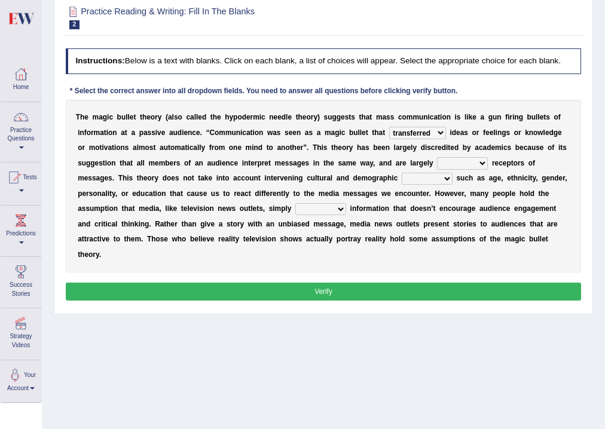
click at [437, 157] on select "negative active positive passive" at bounding box center [462, 163] width 51 height 12
click at [443, 176] on select "variables varies varieties variations" at bounding box center [427, 179] width 51 height 12
select select "variables"
click at [402, 173] on select "variables varies varieties variations" at bounding box center [427, 179] width 51 height 12
click at [339, 207] on select "respond resume release request" at bounding box center [320, 209] width 51 height 12
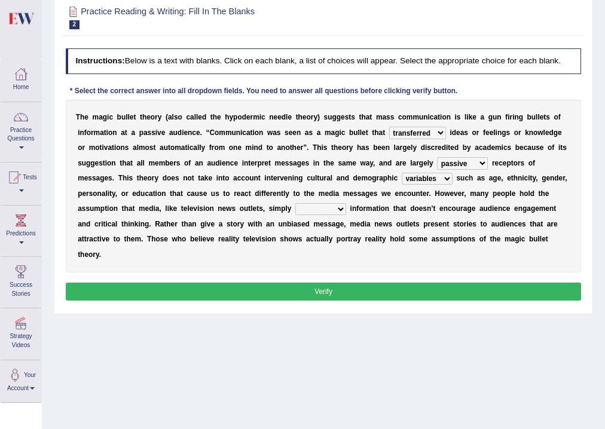
select select "release"
click at [295, 203] on select "respond resume release request" at bounding box center [320, 209] width 51 height 12
click at [363, 292] on button "Verify" at bounding box center [324, 291] width 516 height 17
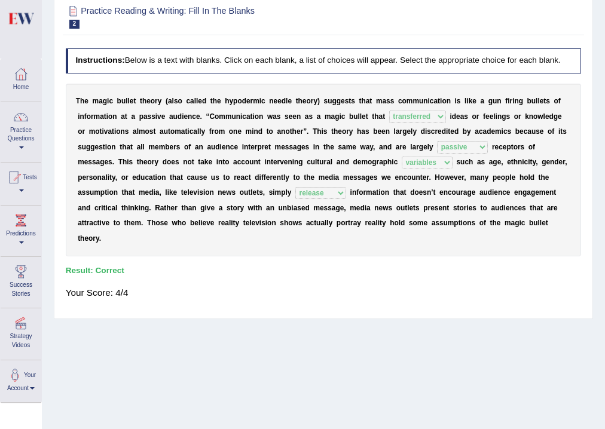
scroll to position [16, 0]
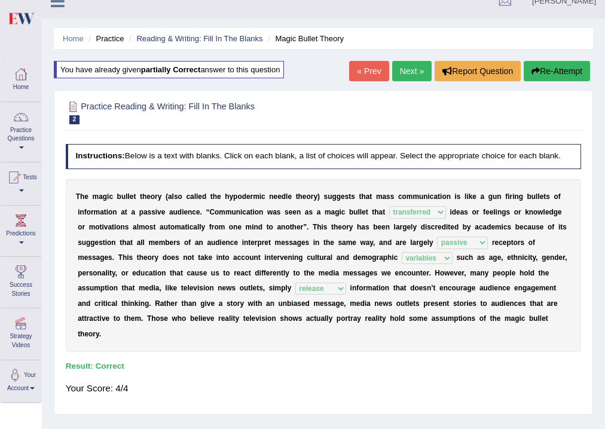
click at [400, 74] on link "Next »" at bounding box center [411, 71] width 39 height 20
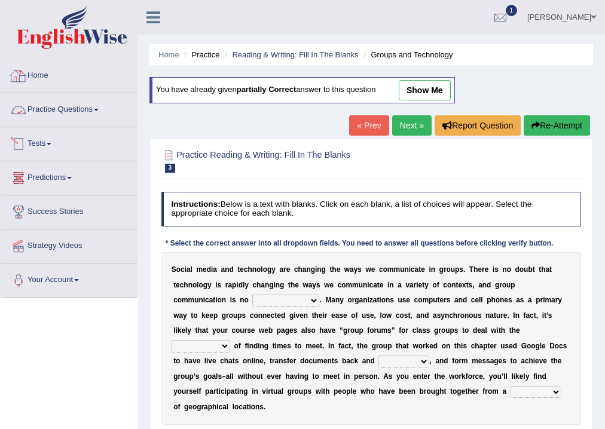
click at [155, 19] on icon at bounding box center [153, 18] width 14 height 16
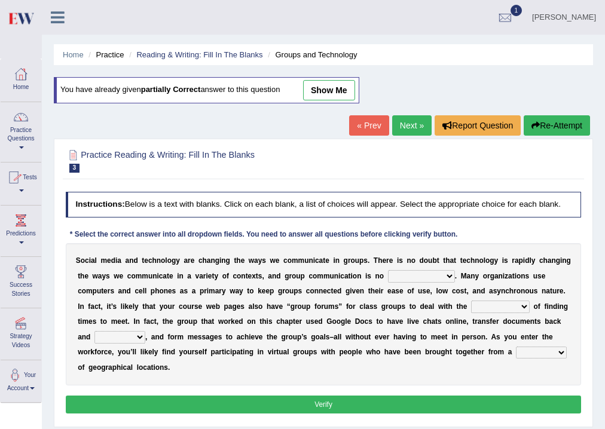
scroll to position [48, 0]
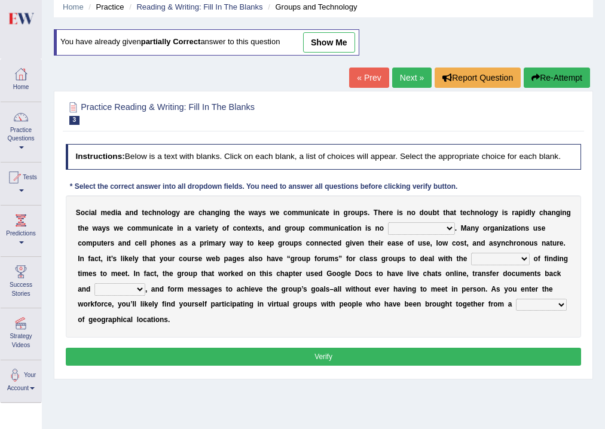
click at [442, 224] on select "exception exemplification extradition excursion" at bounding box center [421, 228] width 67 height 12
select select "exception"
click at [388, 222] on select "exception exemplification extradition excursion" at bounding box center [421, 228] width 67 height 12
click at [528, 259] on select "localities liabilities complexities causalities" at bounding box center [500, 259] width 59 height 12
select select "liabilities"
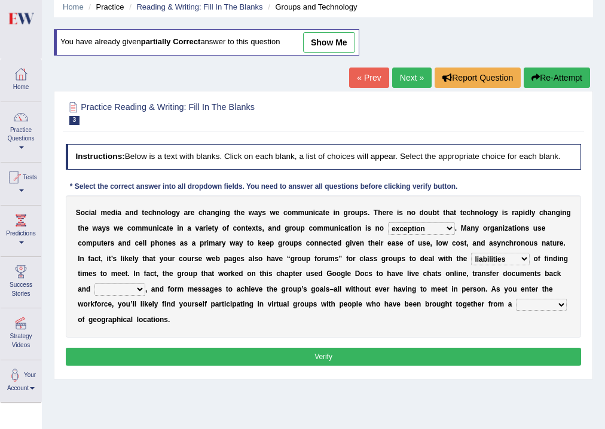
click at [471, 253] on select "localities liabilities complexities causalities" at bounding box center [500, 259] width 59 height 12
click at [136, 289] on select "fill forth toward beyond" at bounding box center [119, 289] width 51 height 12
select select "forth"
click at [94, 283] on select "fill forth toward beyond" at bounding box center [119, 289] width 51 height 12
click at [512, 262] on select "localities liabilities complexities causalities" at bounding box center [500, 259] width 59 height 12
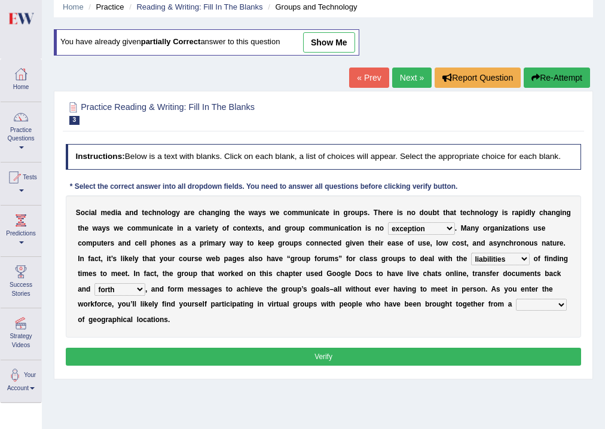
select select "complexities"
click at [471, 253] on select "localities liabilities complexities causalities" at bounding box center [500, 259] width 59 height 12
click at [545, 304] on select "form variety kind variation" at bounding box center [541, 305] width 51 height 12
select select "variety"
click at [516, 299] on select "form variety kind variation" at bounding box center [541, 305] width 51 height 12
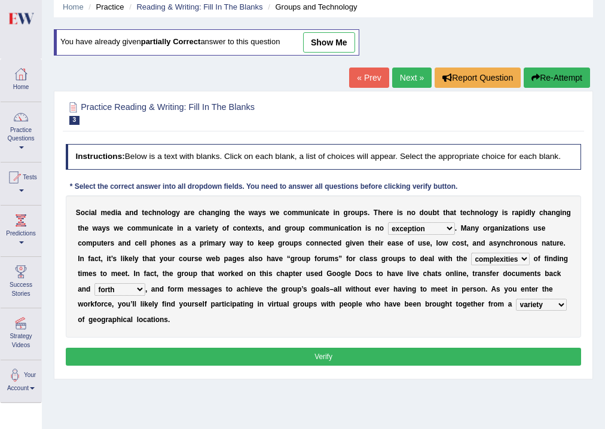
click at [433, 359] on button "Verify" at bounding box center [324, 356] width 516 height 17
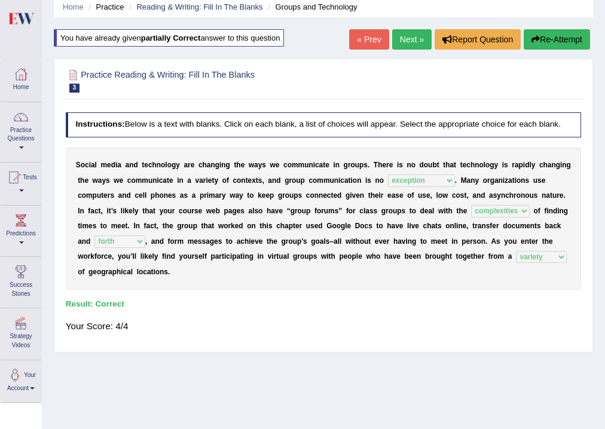
click at [396, 35] on link "Next »" at bounding box center [411, 39] width 39 height 20
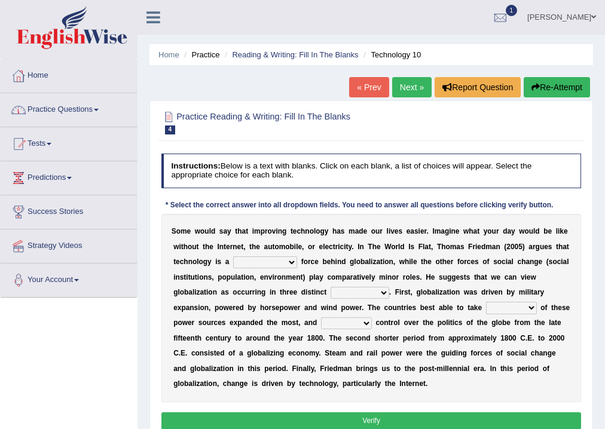
click at [155, 23] on icon at bounding box center [153, 18] width 14 height 16
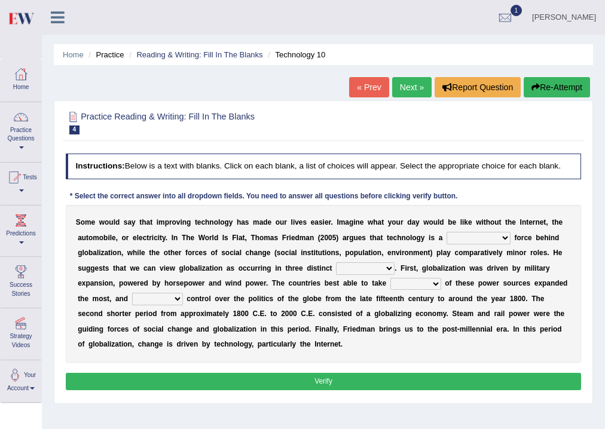
click at [495, 240] on select "driving demeaning distinguishing demanding" at bounding box center [478, 238] width 64 height 12
click at [446, 232] on select "driving demeaning distinguishing demanding" at bounding box center [478, 238] width 64 height 12
click at [499, 236] on select "driving demeaning distinguishing demanding" at bounding box center [478, 238] width 64 height 12
select select "distinguishing"
click at [446, 232] on select "driving demeaning distinguishing demanding" at bounding box center [478, 238] width 64 height 12
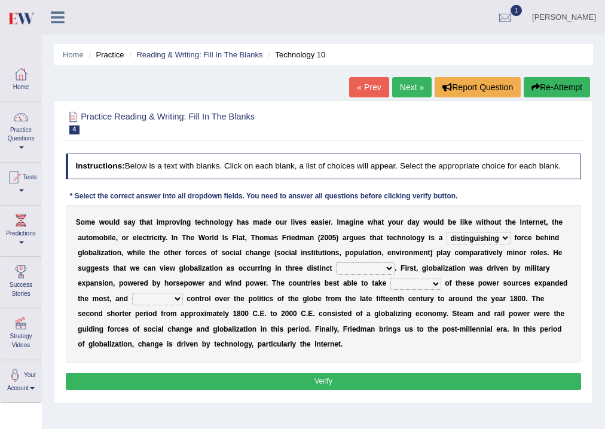
click at [381, 267] on select "periods periodicals perspectives perceptions" at bounding box center [365, 268] width 59 height 12
click at [336, 262] on select "periods periodicals perspectives perceptions" at bounding box center [365, 268] width 59 height 12
click at [380, 269] on select "periods periodicals perspectives perceptions" at bounding box center [365, 268] width 59 height 12
select select "perspectives"
click at [336, 262] on select "periods periodicals perspectives perceptions" at bounding box center [365, 268] width 59 height 12
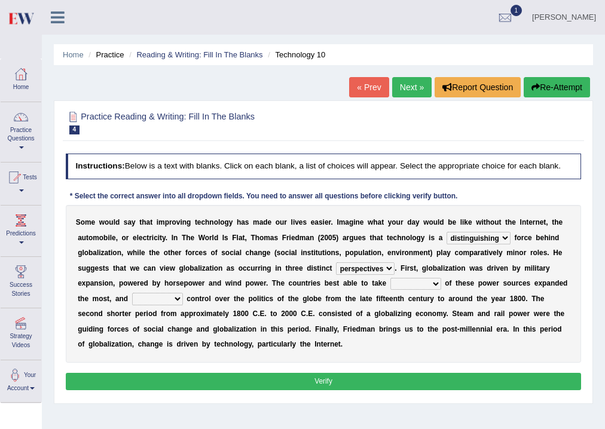
click at [371, 271] on select "periods periodicals perspectives perceptions" at bounding box center [365, 268] width 59 height 12
click at [435, 282] on select "action advantage account care" at bounding box center [415, 284] width 51 height 12
select select "advantage"
click at [390, 278] on select "action advantage account care" at bounding box center [415, 284] width 51 height 12
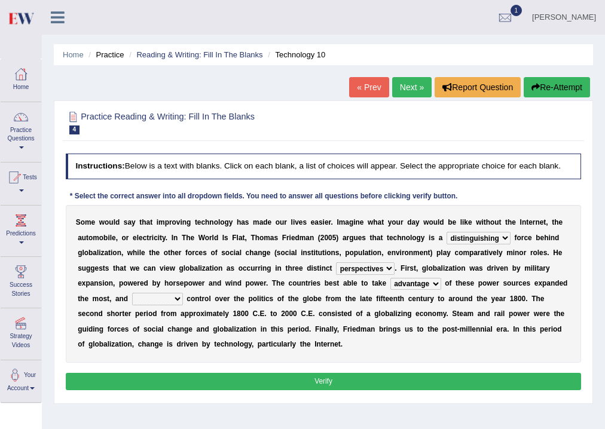
click at [172, 301] on select "exist extract exert expect" at bounding box center [157, 299] width 51 height 12
click at [132, 293] on select "exist extract exert expect" at bounding box center [157, 299] width 51 height 12
click at [175, 299] on select "exist extract exert expect" at bounding box center [157, 299] width 51 height 12
select select "extract"
click at [132, 293] on select "exist extract exert expect" at bounding box center [157, 299] width 51 height 12
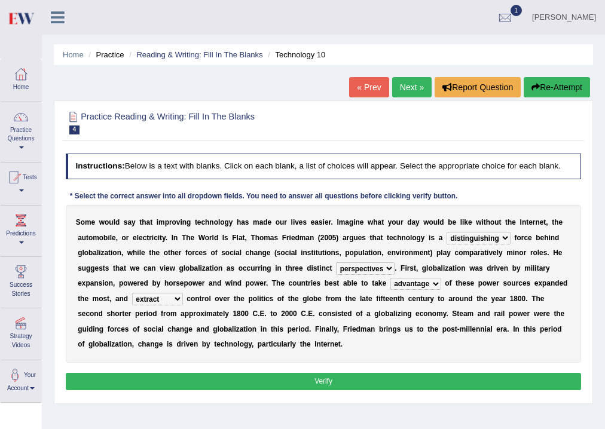
click at [331, 378] on button "Verify" at bounding box center [324, 381] width 516 height 17
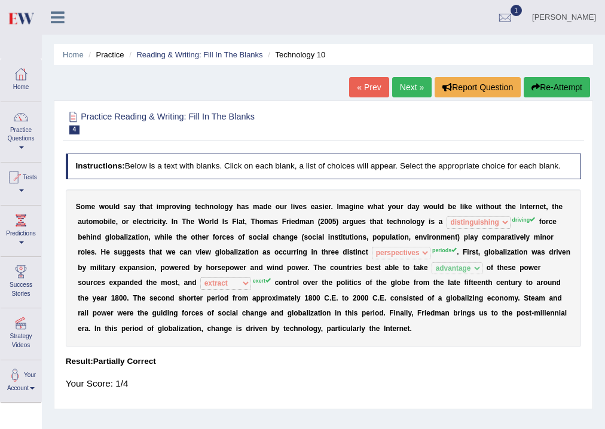
click at [549, 79] on button "Re-Attempt" at bounding box center [557, 87] width 66 height 20
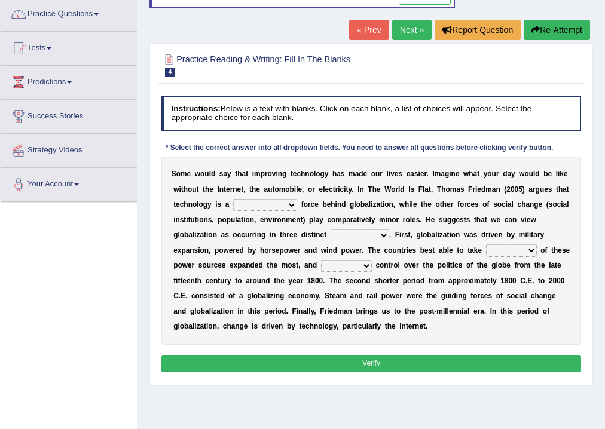
click at [287, 201] on select "driving demeaning distinguishing demanding" at bounding box center [265, 205] width 64 height 12
select select "driving"
click at [233, 199] on select "driving demeaning distinguishing demanding" at bounding box center [265, 205] width 64 height 12
click at [366, 234] on select "periods periodicals perspectives perceptions" at bounding box center [360, 236] width 59 height 12
select select "periods"
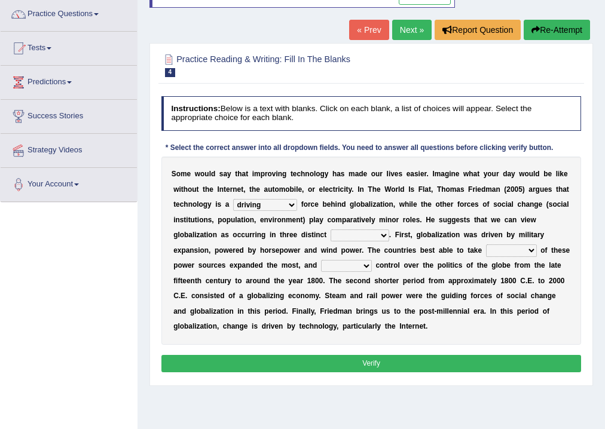
click at [331, 230] on select "periods periodicals perspectives perceptions" at bounding box center [360, 236] width 59 height 12
click at [496, 249] on select "action advantage account care" at bounding box center [511, 250] width 51 height 12
select select "advantage"
click at [486, 244] on select "action advantage account care" at bounding box center [511, 250] width 51 height 12
click at [363, 266] on select "exist extract exert expect" at bounding box center [346, 266] width 51 height 12
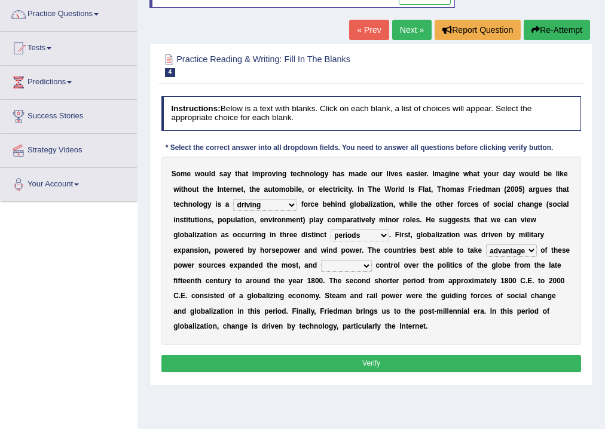
select select "exert"
click at [321, 260] on select "exist extract exert expect" at bounding box center [346, 266] width 51 height 12
click at [394, 368] on button "Verify" at bounding box center [371, 363] width 420 height 17
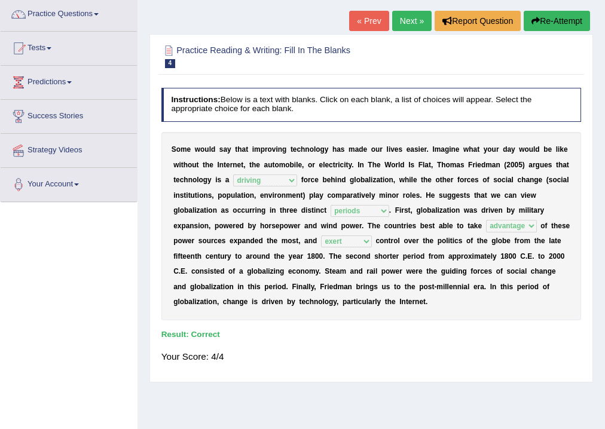
click at [62, 116] on link "Success Stories" at bounding box center [69, 115] width 136 height 30
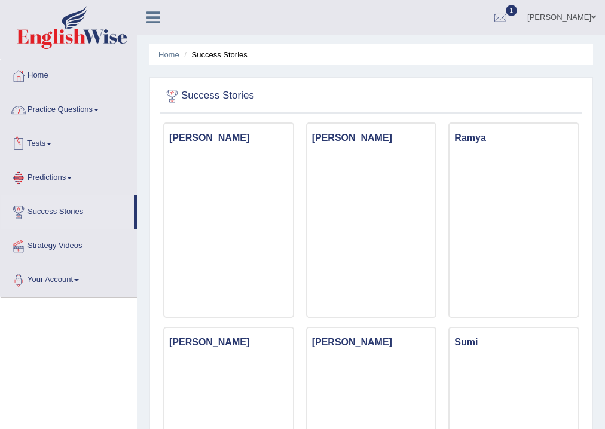
click at [69, 110] on link "Practice Questions" at bounding box center [69, 108] width 136 height 30
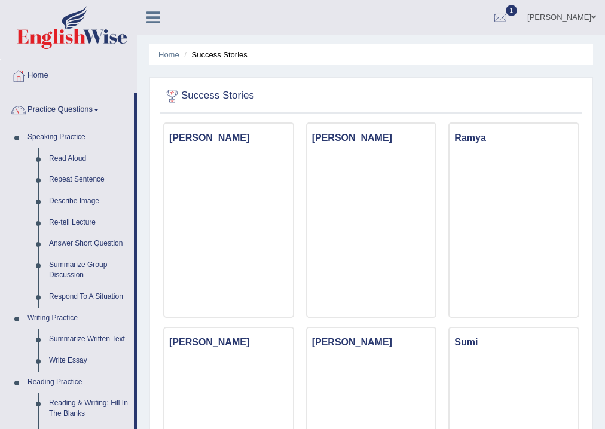
click at [70, 109] on link "Practice Questions" at bounding box center [67, 108] width 133 height 30
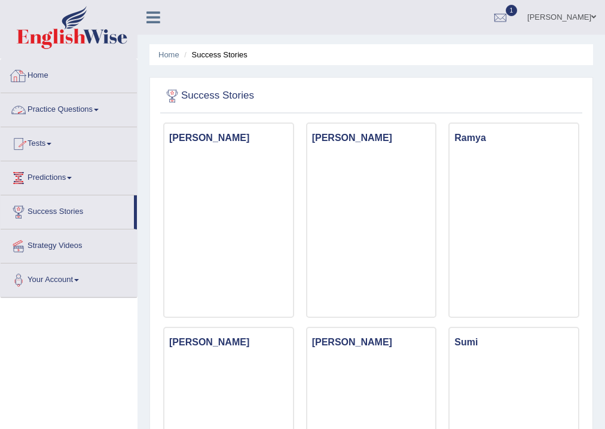
click at [40, 79] on link "Home" at bounding box center [69, 74] width 136 height 30
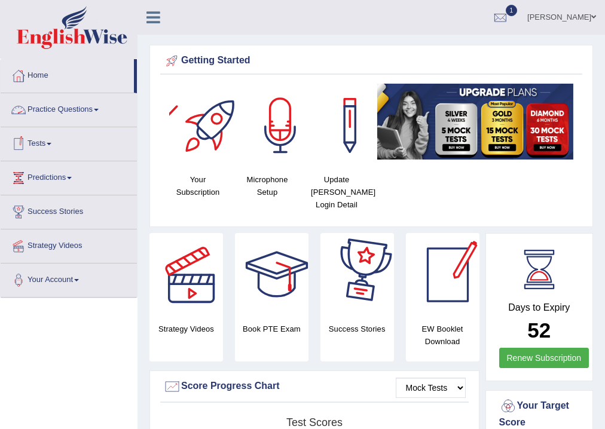
click at [46, 149] on link "Tests" at bounding box center [69, 142] width 136 height 30
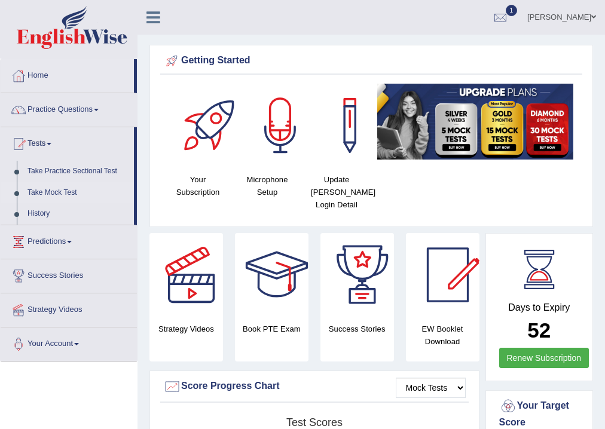
click at [52, 195] on link "Take Mock Test" at bounding box center [78, 193] width 112 height 22
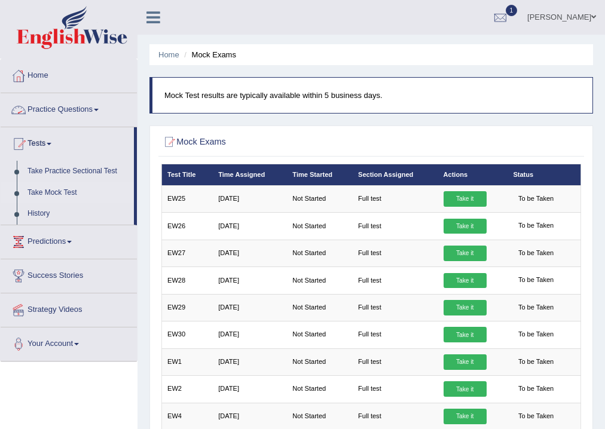
click at [74, 110] on link "Practice Questions" at bounding box center [69, 108] width 136 height 30
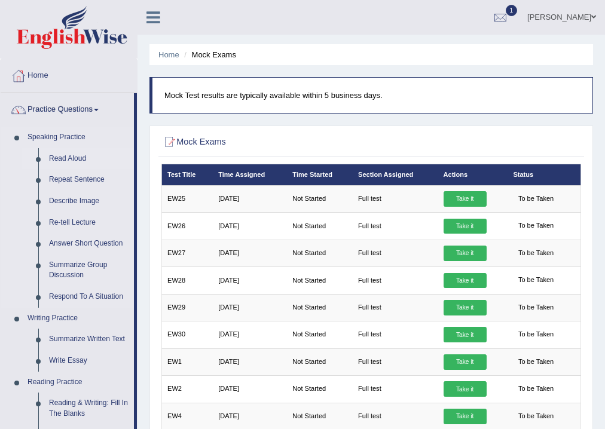
click at [76, 160] on link "Read Aloud" at bounding box center [89, 159] width 90 height 22
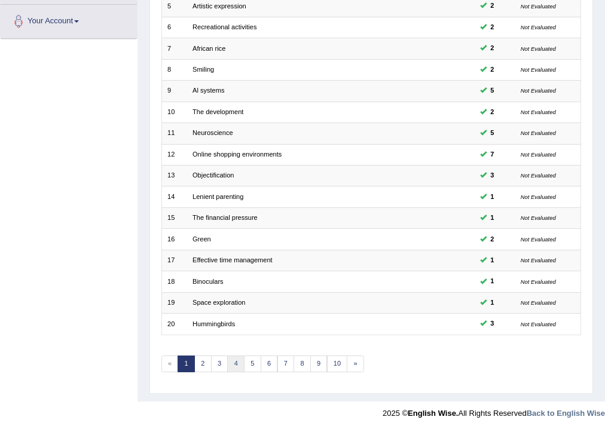
click at [231, 365] on link "4" at bounding box center [235, 364] width 17 height 17
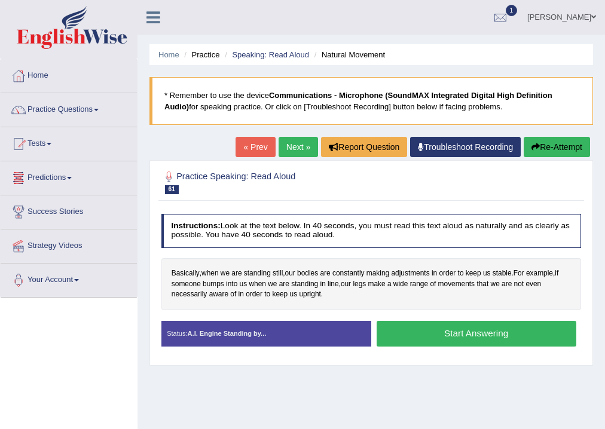
click at [51, 141] on link "Tests" at bounding box center [69, 142] width 136 height 30
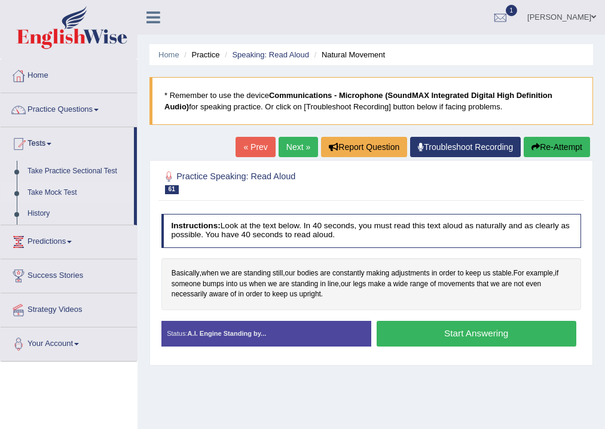
click at [54, 192] on link "Take Mock Test" at bounding box center [78, 193] width 112 height 22
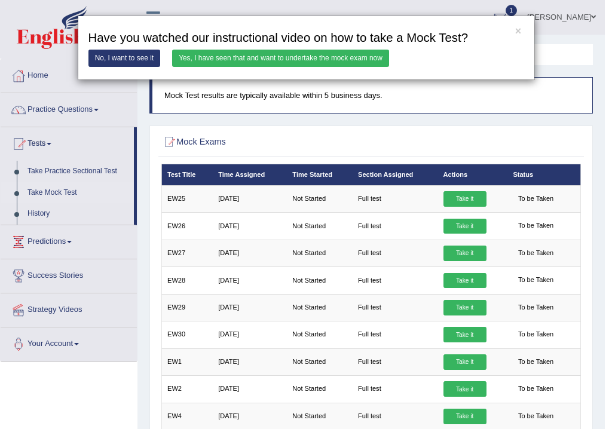
click at [239, 58] on link "Yes, I have seen that and want to undertake the mock exam now" at bounding box center [280, 58] width 217 height 17
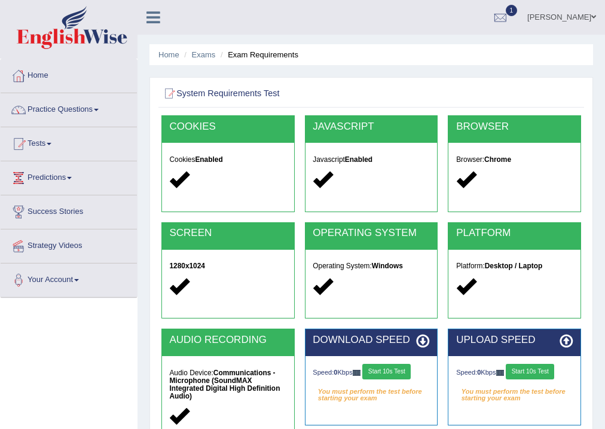
scroll to position [191, 0]
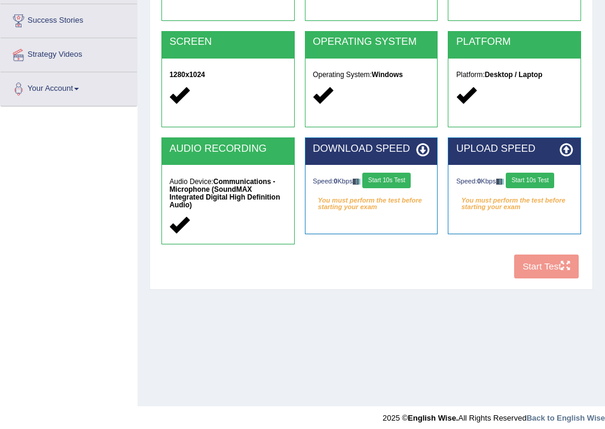
click at [527, 272] on div "COOKIES Cookies Enabled JAVASCRIPT Javascript Enabled BROWSER Browser: Chrome S…" at bounding box center [370, 104] width 425 height 360
click at [385, 181] on button "Start 10s Test" at bounding box center [386, 181] width 48 height 16
click at [535, 182] on button "Start 10s Test" at bounding box center [530, 181] width 48 height 16
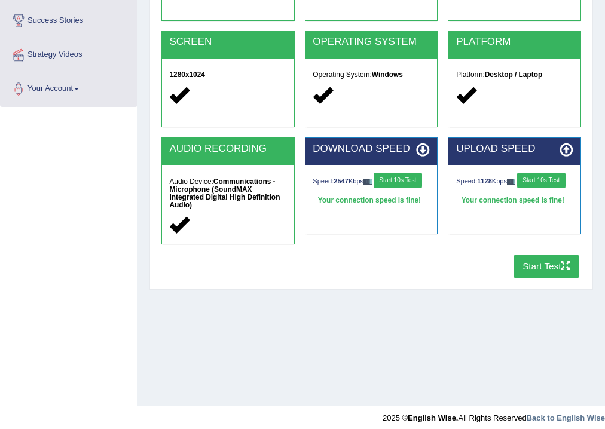
click at [524, 267] on button "Start Test" at bounding box center [546, 266] width 65 height 23
